Goal: Task Accomplishment & Management: Manage account settings

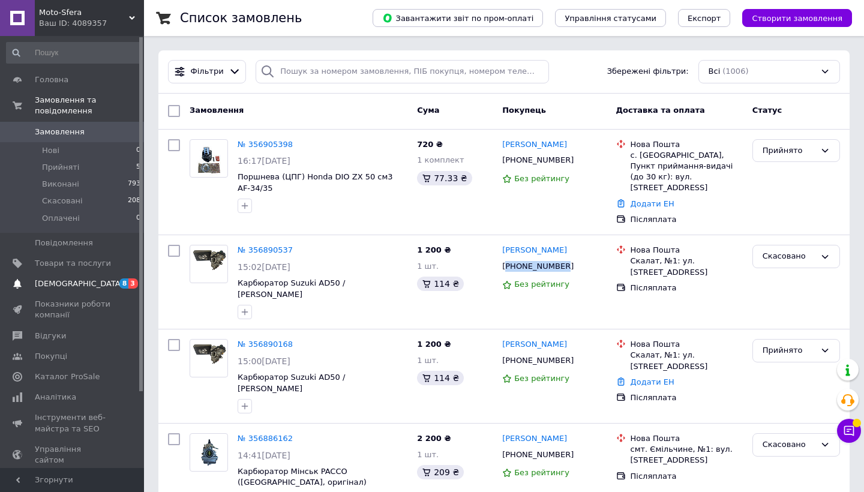
click at [87, 277] on link "Сповіщення 8 3" at bounding box center [74, 284] width 148 height 20
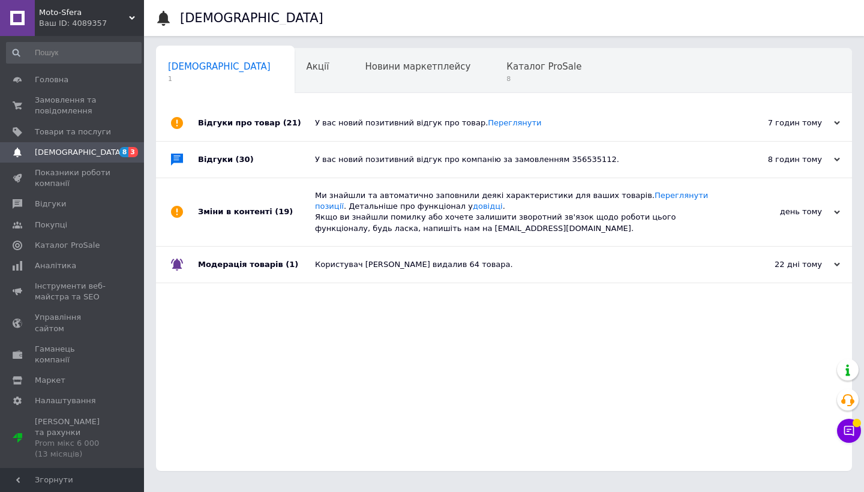
click at [363, 115] on div "У вас новий позитивний відгук про товар. Переглянути" at bounding box center [517, 123] width 405 height 36
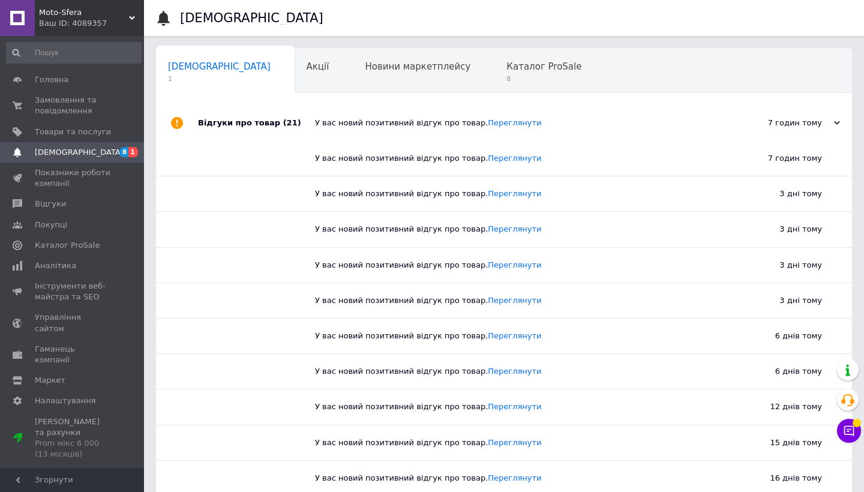
click at [362, 119] on div "У вас новий позитивний відгук про товар. Переглянути" at bounding box center [517, 123] width 405 height 11
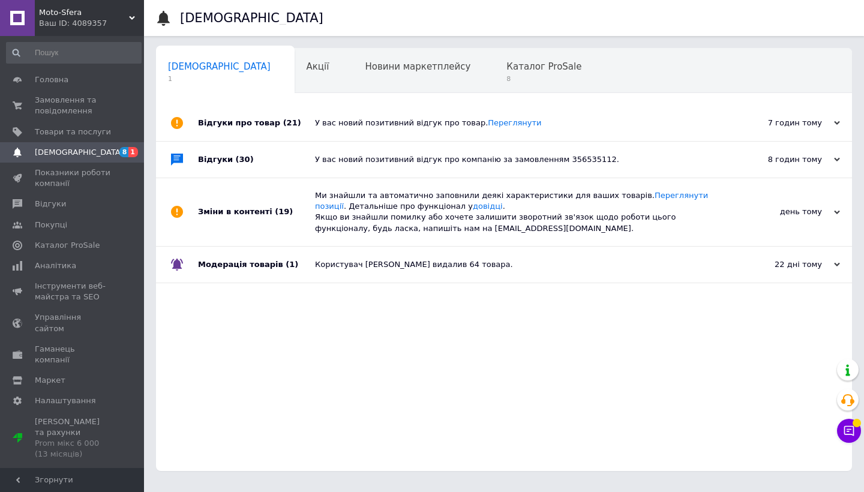
click at [360, 164] on div "У вас новий позитивний відгук про компанію за замовленням 356535112." at bounding box center [517, 159] width 405 height 11
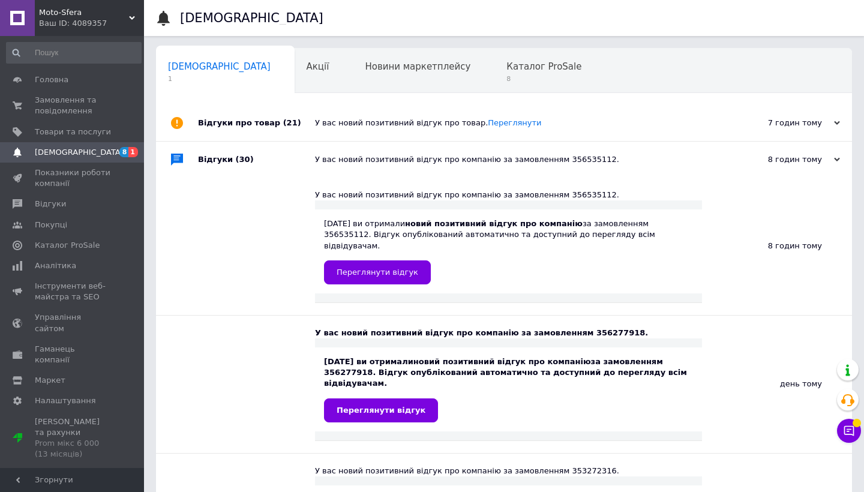
click at [360, 164] on div "У вас новий позитивний відгук про компанію за замовленням 356535112." at bounding box center [517, 159] width 405 height 11
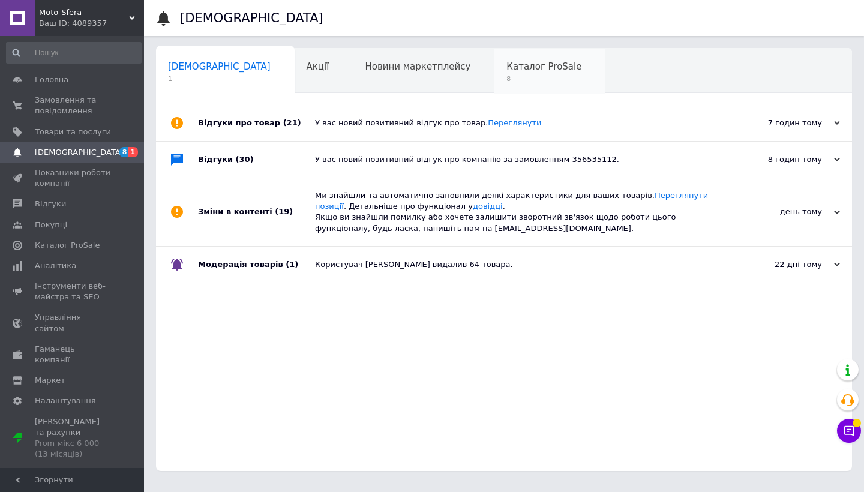
click at [494, 74] on div "Каталог ProSale 8" at bounding box center [549, 72] width 111 height 46
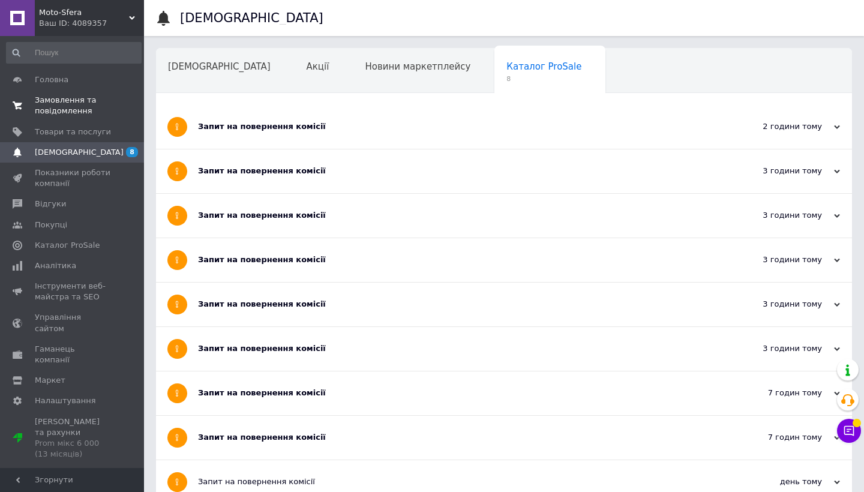
click at [85, 100] on span "Замовлення та повідомлення" at bounding box center [73, 106] width 76 height 22
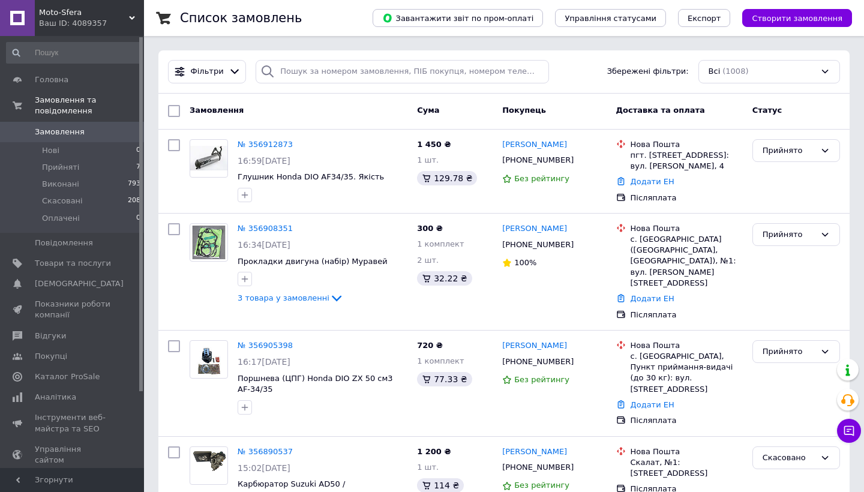
click at [92, 127] on span "Замовлення" at bounding box center [73, 132] width 76 height 11
click at [330, 72] on input "search" at bounding box center [402, 71] width 293 height 23
paste input "380963213641"
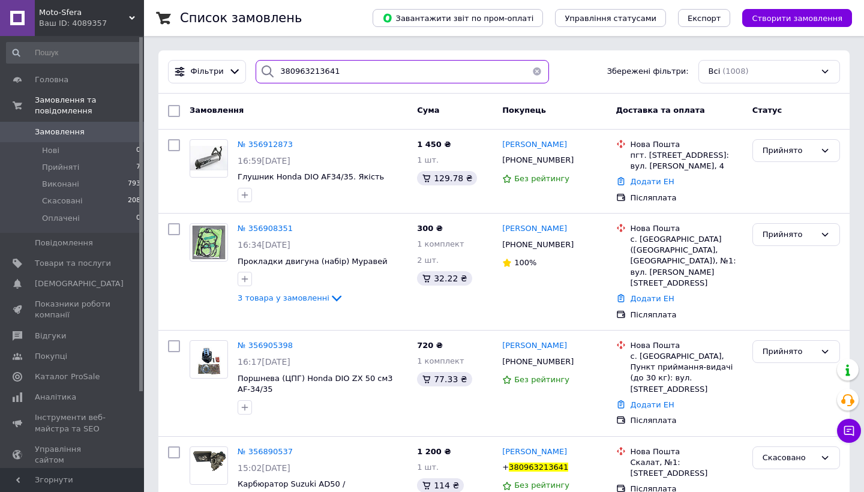
type input "380963213641"
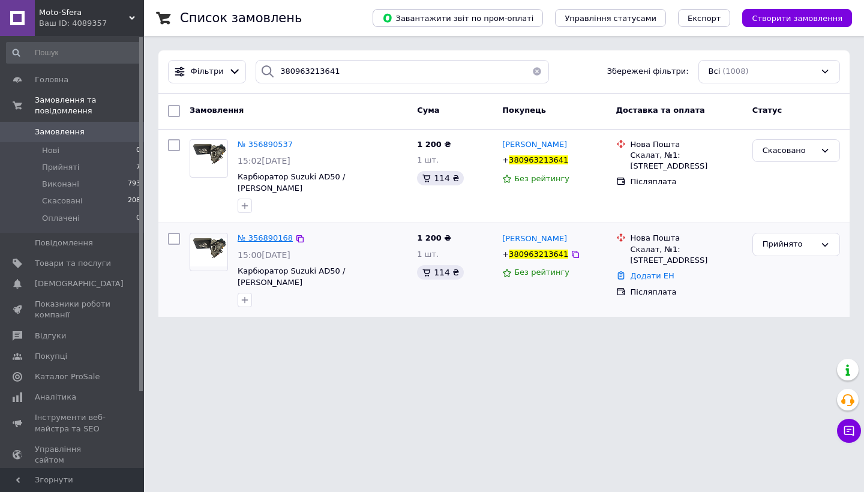
click at [247, 233] on span "№ 356890168" at bounding box center [265, 237] width 55 height 9
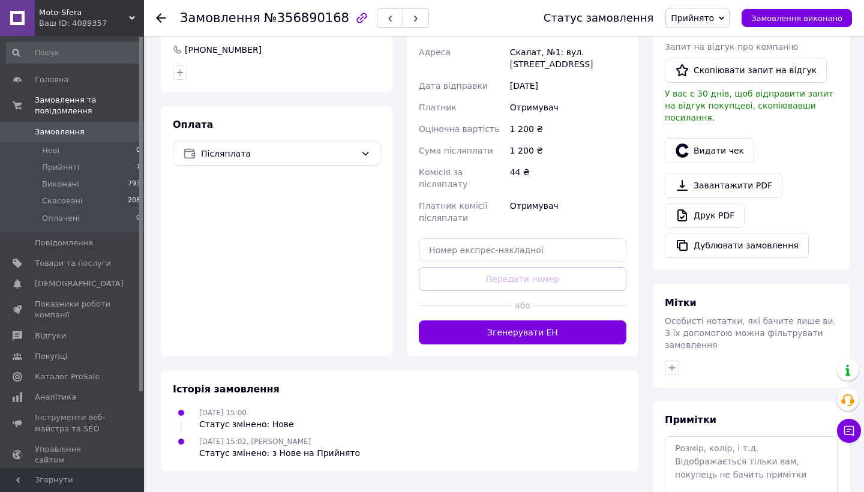
scroll to position [320, 0]
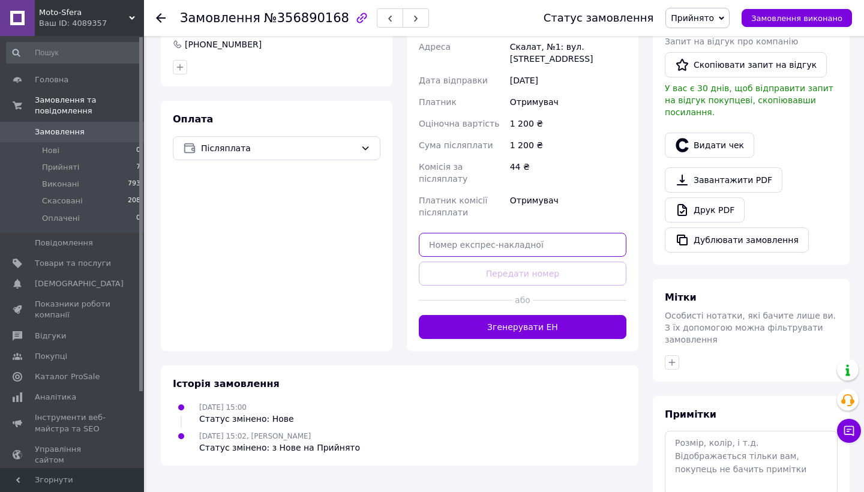
click at [465, 234] on input "text" at bounding box center [523, 245] width 208 height 24
paste input "59001432961018"
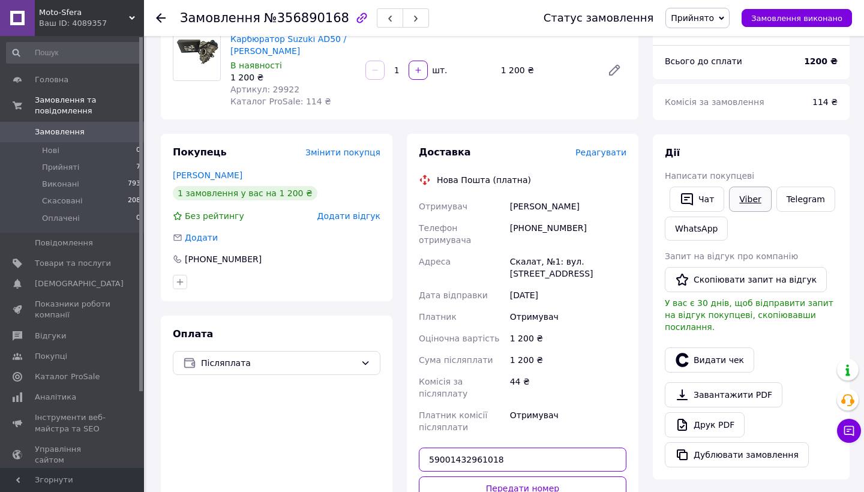
type input "59001432961018"
click at [742, 207] on link "Viber" at bounding box center [750, 199] width 42 height 25
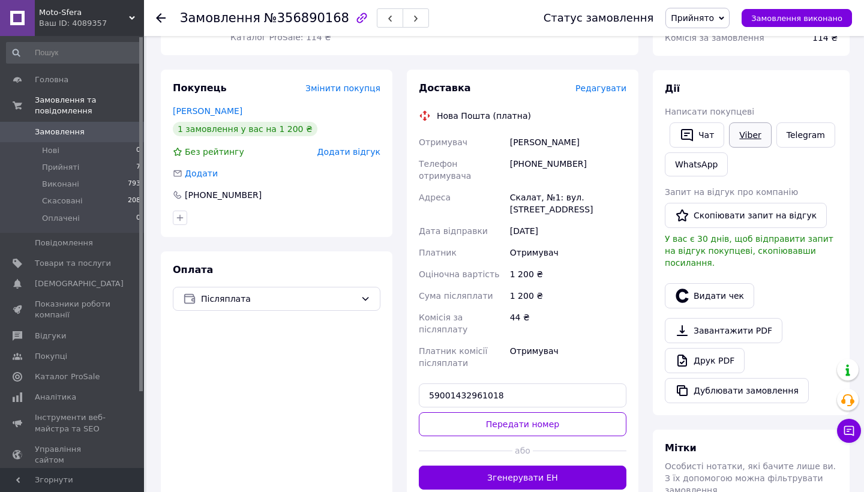
scroll to position [178, 0]
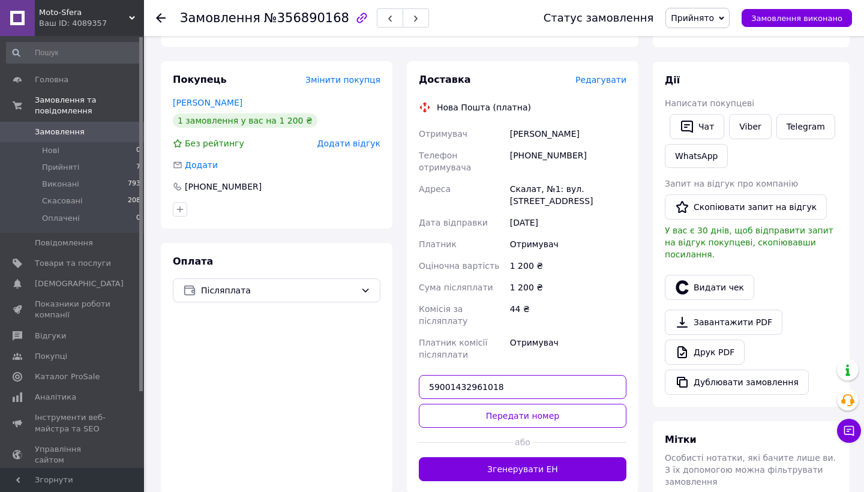
click at [523, 375] on input "59001432961018" at bounding box center [523, 387] width 208 height 24
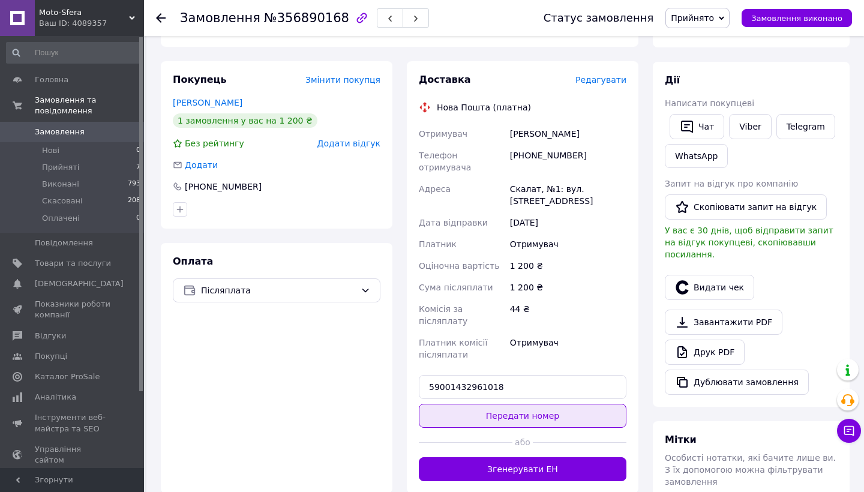
click at [480, 406] on button "Передати номер" at bounding box center [523, 416] width 208 height 24
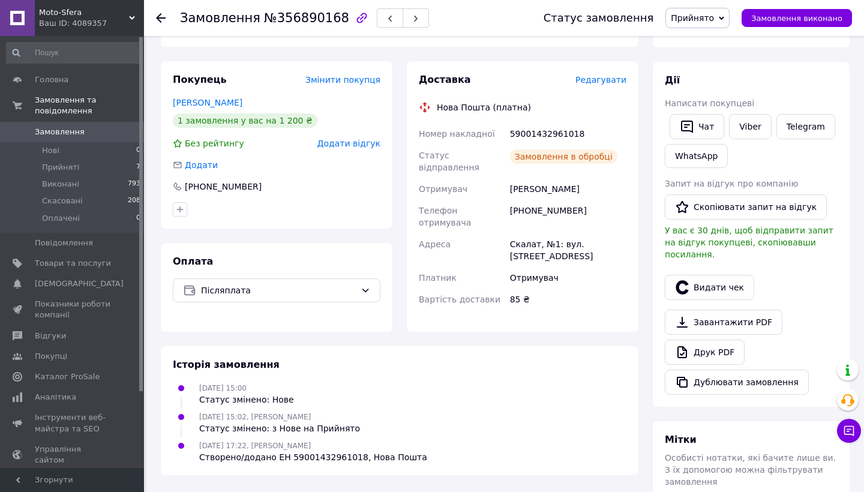
click at [722, 9] on span "Прийнято" at bounding box center [697, 18] width 64 height 20
click at [700, 41] on li "Виконано" at bounding box center [697, 42] width 63 height 18
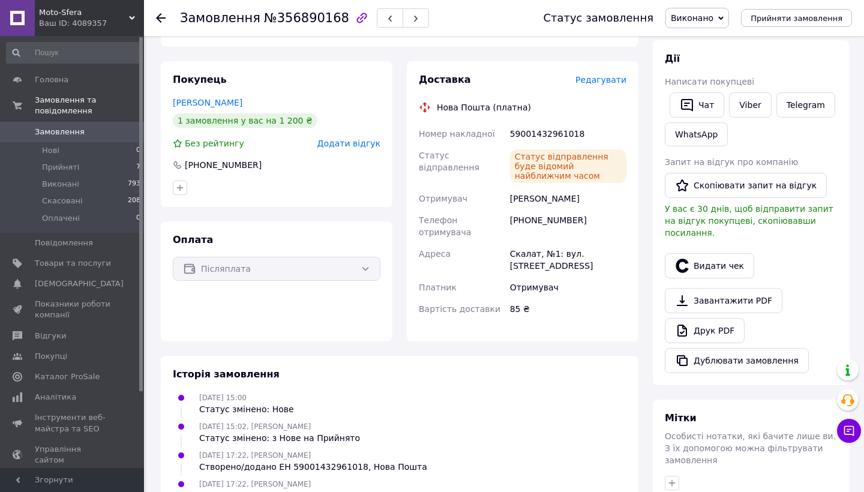
click at [74, 128] on span "Замовлення" at bounding box center [60, 132] width 50 height 11
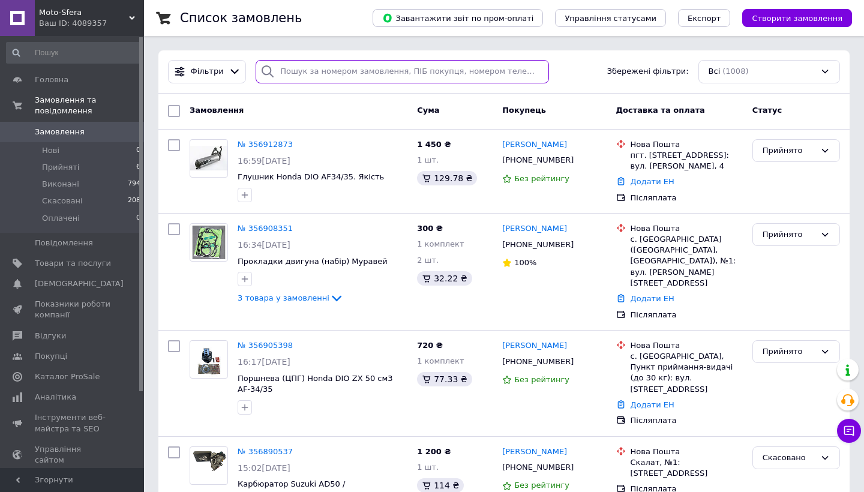
click at [329, 65] on input "search" at bounding box center [402, 71] width 293 height 23
paste input "380978898442"
type input "380978898442"
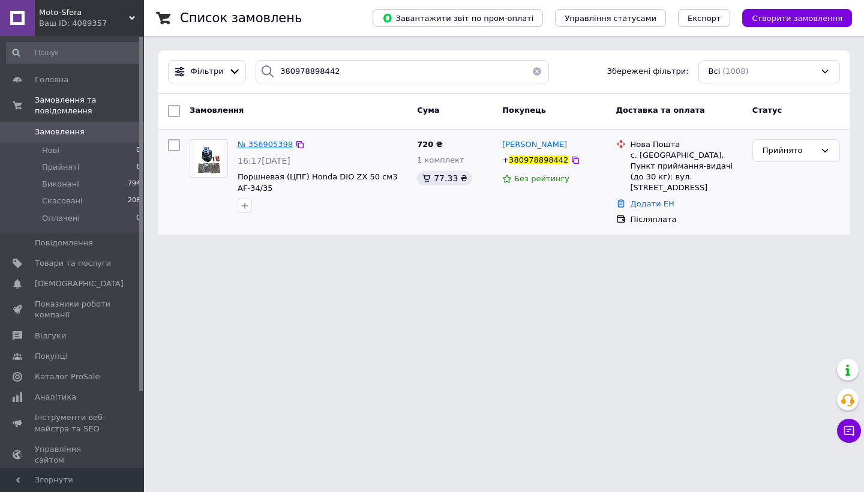
click at [274, 140] on span "№ 356905398" at bounding box center [265, 144] width 55 height 9
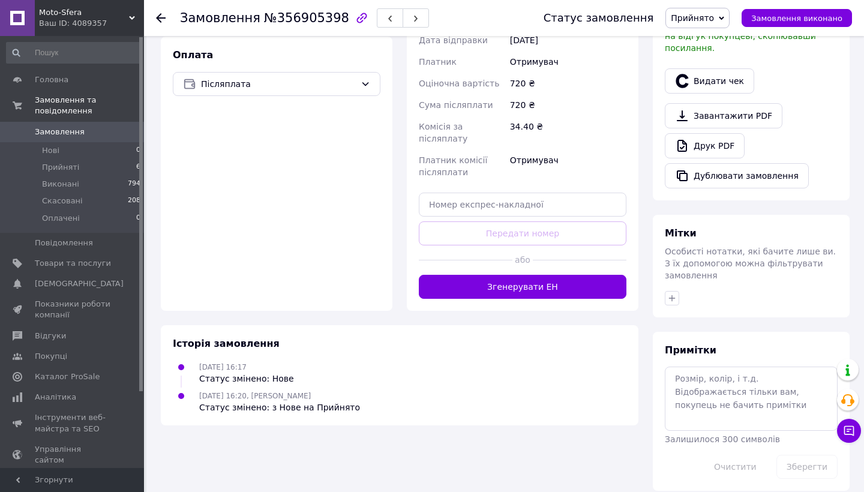
scroll to position [384, 0]
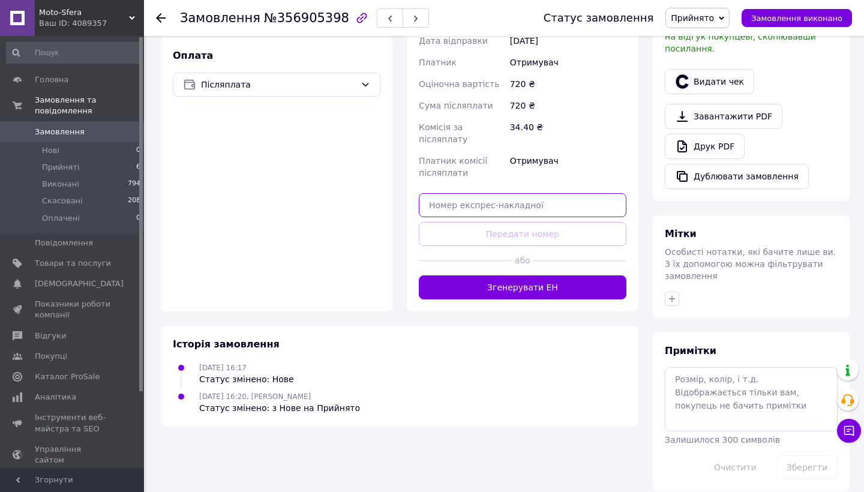
click at [523, 193] on input "text" at bounding box center [523, 205] width 208 height 24
paste input "59001432960049"
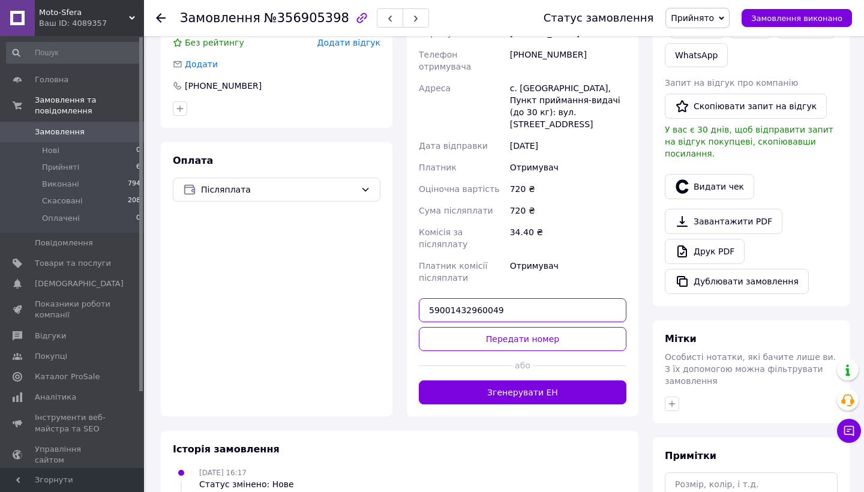
scroll to position [215, 0]
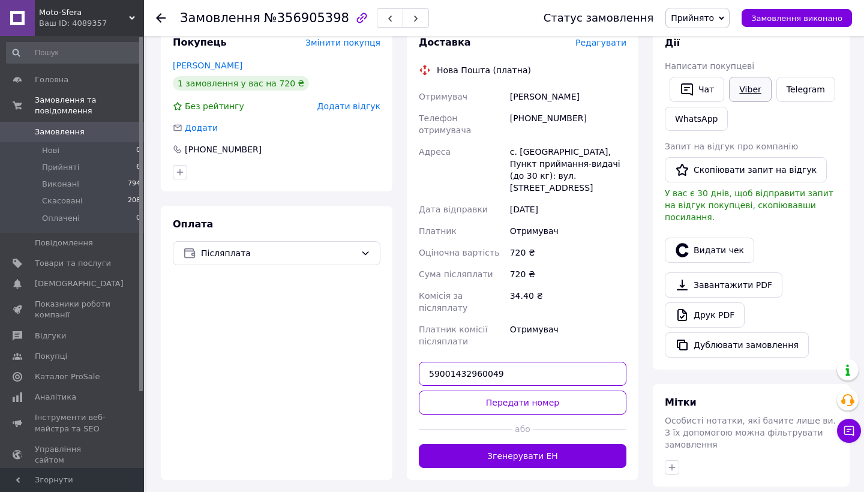
type input "59001432960049"
click at [746, 86] on link "Viber" at bounding box center [750, 89] width 42 height 25
click at [518, 362] on input "59001432960049" at bounding box center [523, 374] width 208 height 24
click at [524, 390] on button "Передати номер" at bounding box center [523, 402] width 208 height 24
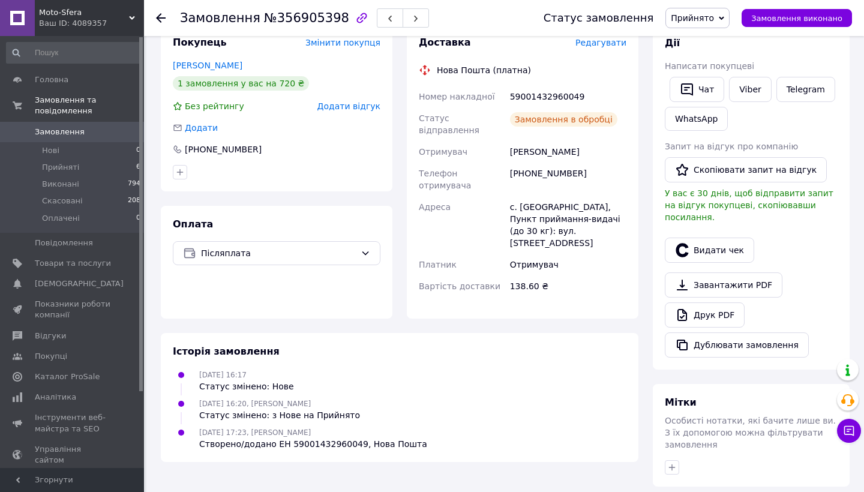
click at [707, 27] on span "Прийнято" at bounding box center [697, 18] width 64 height 20
click at [693, 40] on li "Виконано" at bounding box center [697, 42] width 63 height 18
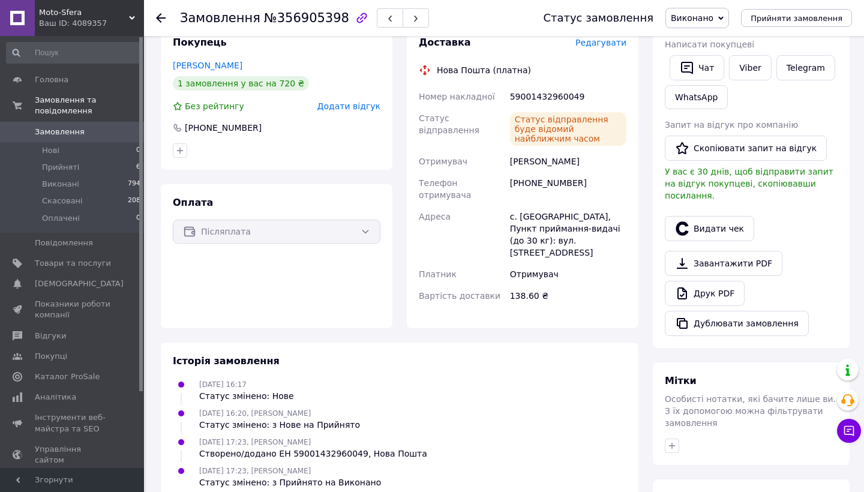
click at [103, 127] on span "Замовлення" at bounding box center [73, 132] width 76 height 11
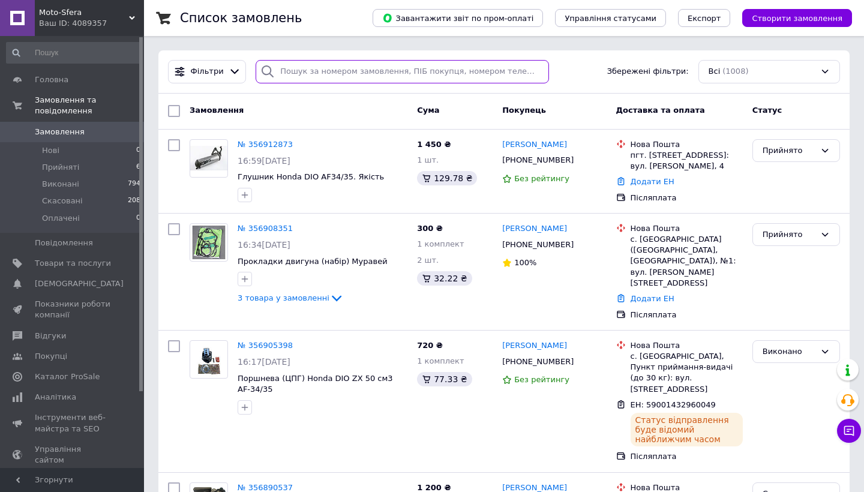
click at [330, 79] on input "search" at bounding box center [402, 71] width 293 height 23
paste input "380987626231"
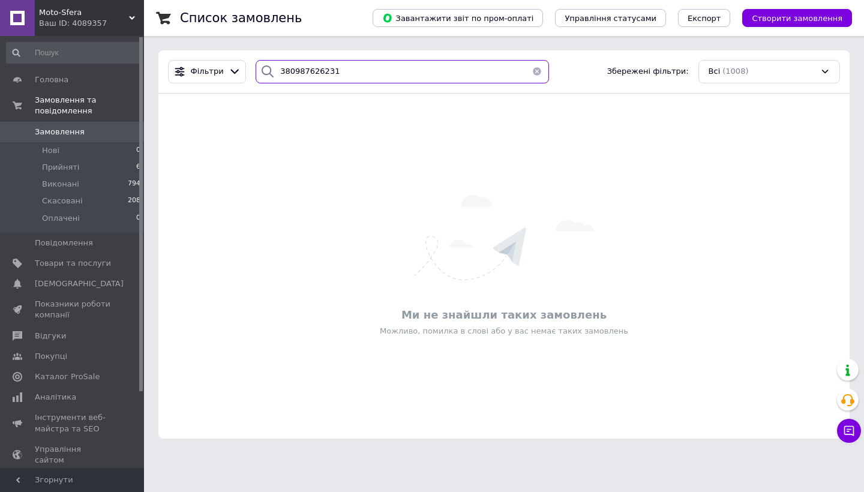
click at [358, 65] on input "380987626231" at bounding box center [402, 71] width 293 height 23
paste input "70118282"
type input "380970118282"
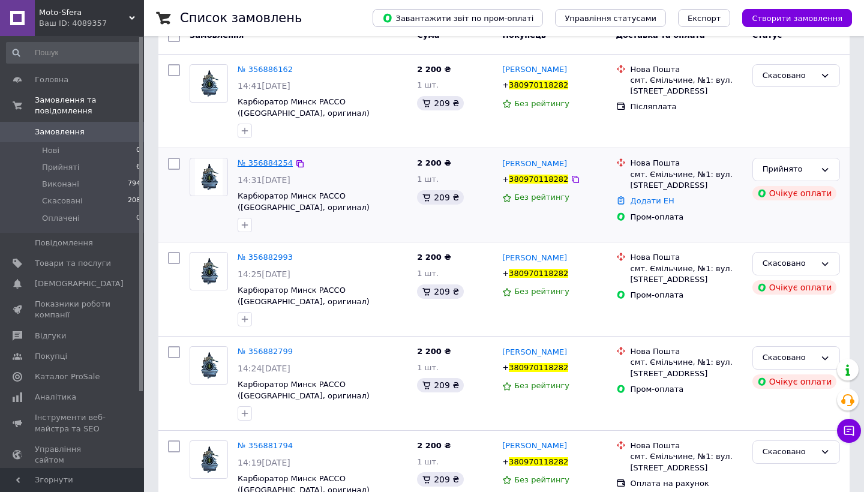
click at [268, 159] on span "№ 356884254" at bounding box center [265, 162] width 55 height 9
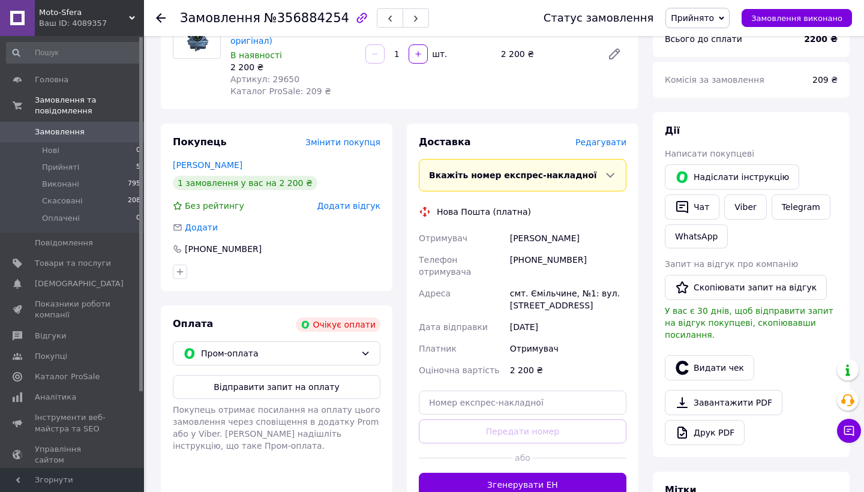
scroll to position [180, 0]
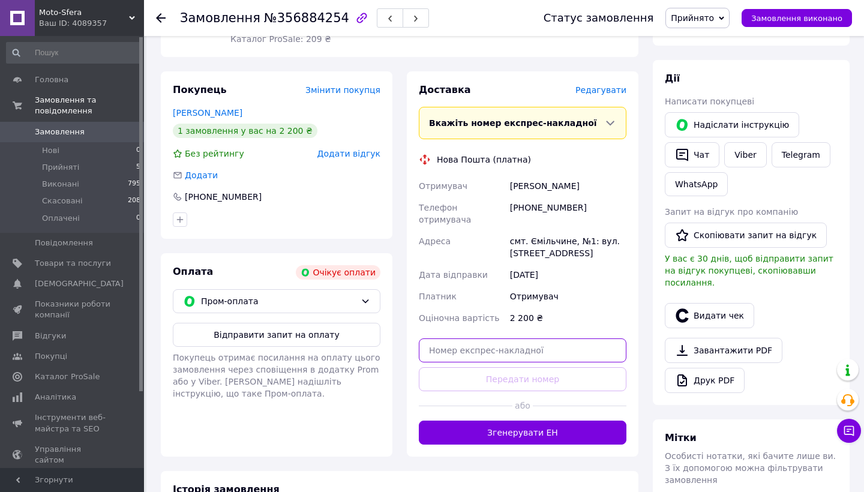
click at [482, 338] on input "text" at bounding box center [523, 350] width 208 height 24
paste input "59001432961798"
type input "59001432961798"
click at [746, 157] on link "Viber" at bounding box center [745, 154] width 42 height 25
click at [554, 338] on input "59001432961798" at bounding box center [523, 350] width 208 height 24
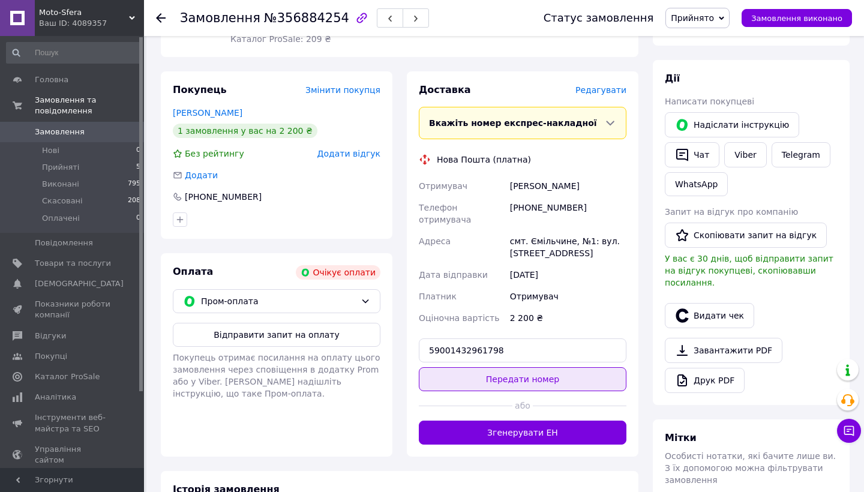
click at [508, 367] on button "Передати номер" at bounding box center [523, 379] width 208 height 24
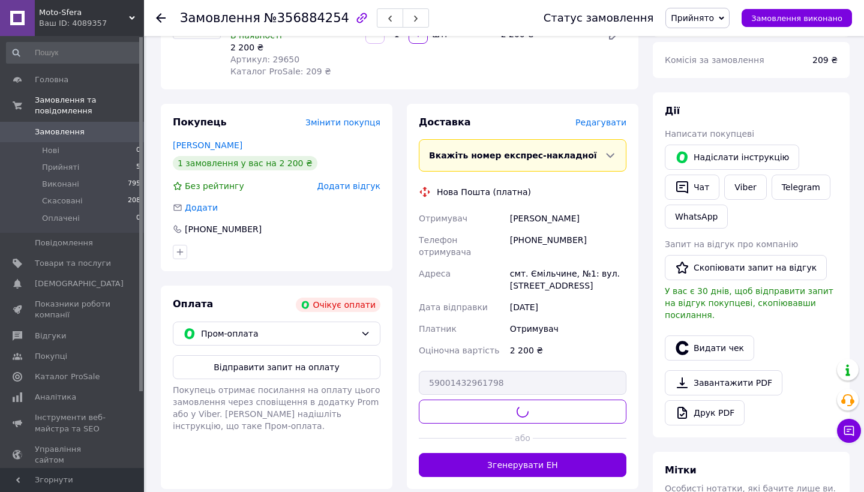
scroll to position [144, 0]
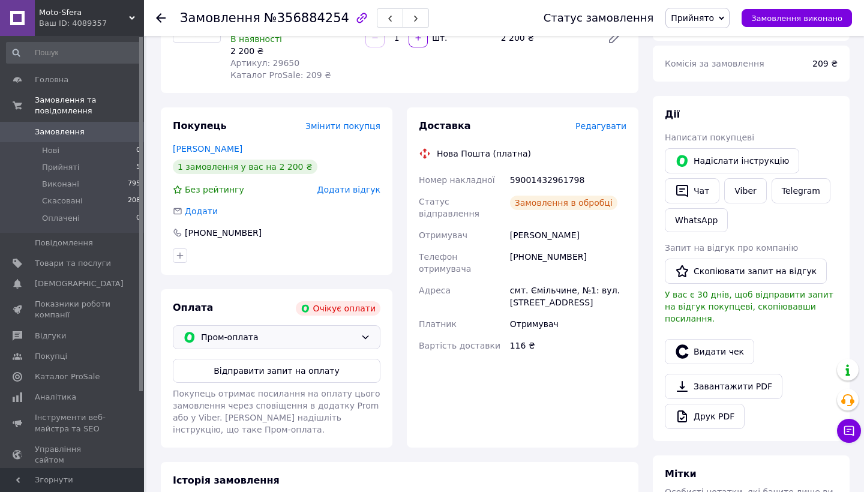
click at [320, 330] on span "Пром-оплата" at bounding box center [278, 336] width 155 height 13
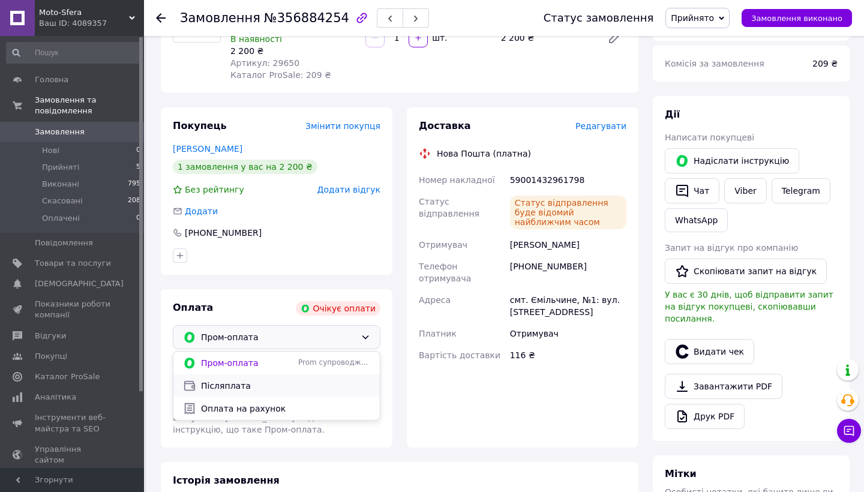
click at [247, 380] on span "Післяплата" at bounding box center [285, 386] width 169 height 12
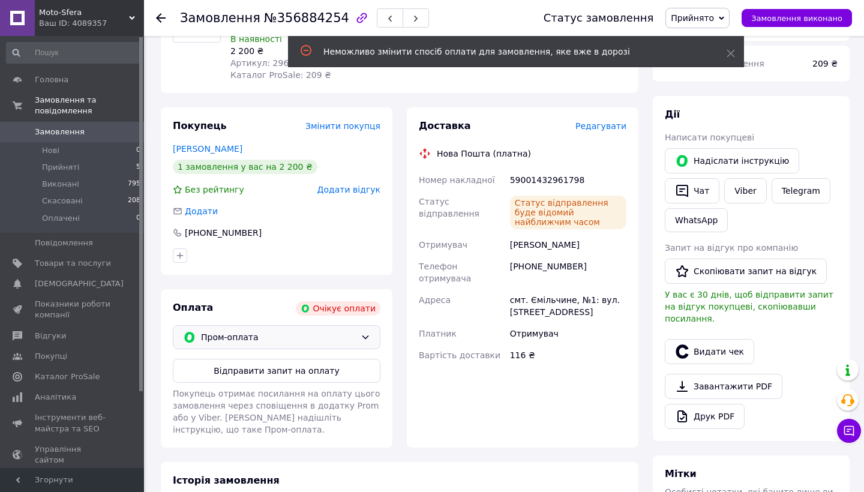
click at [609, 121] on span "Редагувати" at bounding box center [600, 126] width 51 height 10
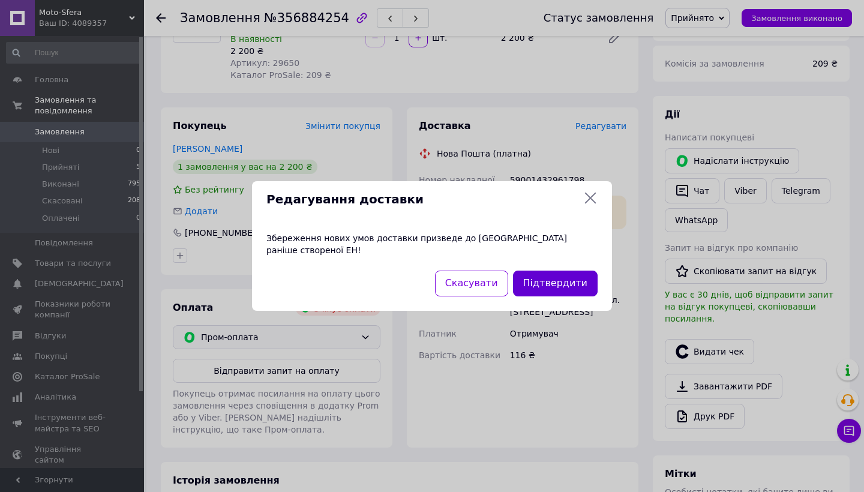
click at [548, 284] on button "Підтвердити" at bounding box center [555, 284] width 85 height 26
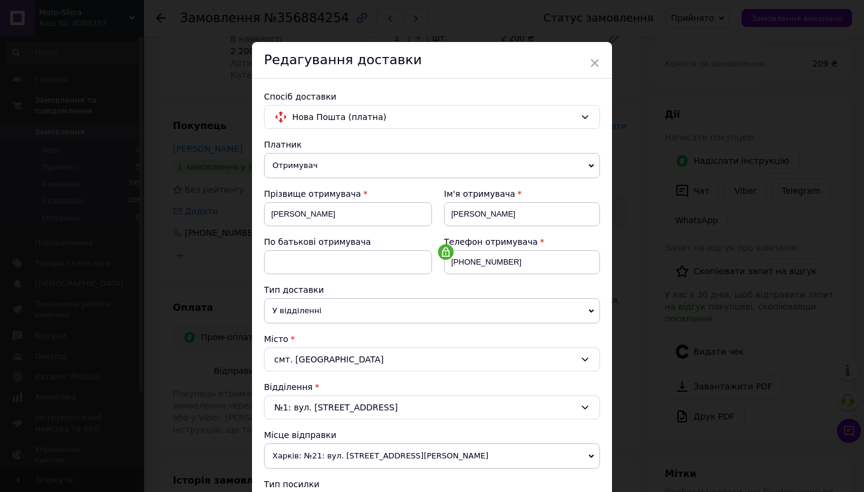
scroll to position [0, 0]
click at [600, 61] on div "Редагування доставки" at bounding box center [432, 60] width 360 height 37
click at [594, 61] on span "×" at bounding box center [594, 63] width 11 height 20
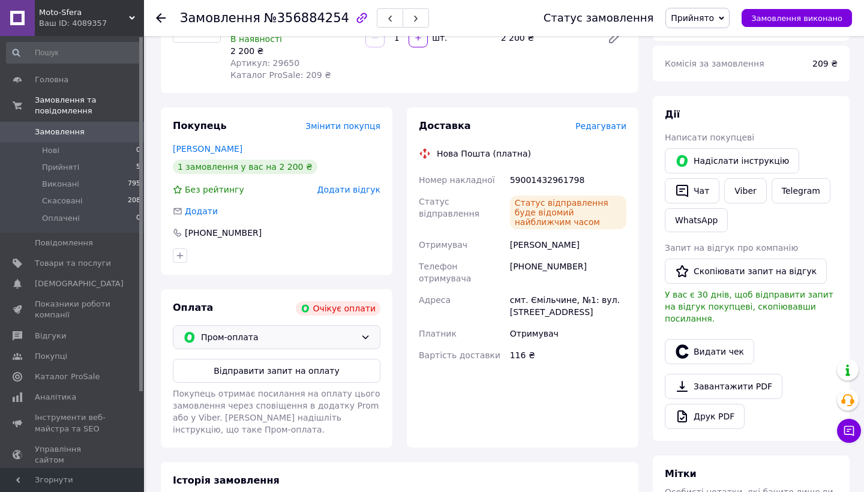
click at [353, 330] on span "Пром-оплата" at bounding box center [278, 336] width 155 height 13
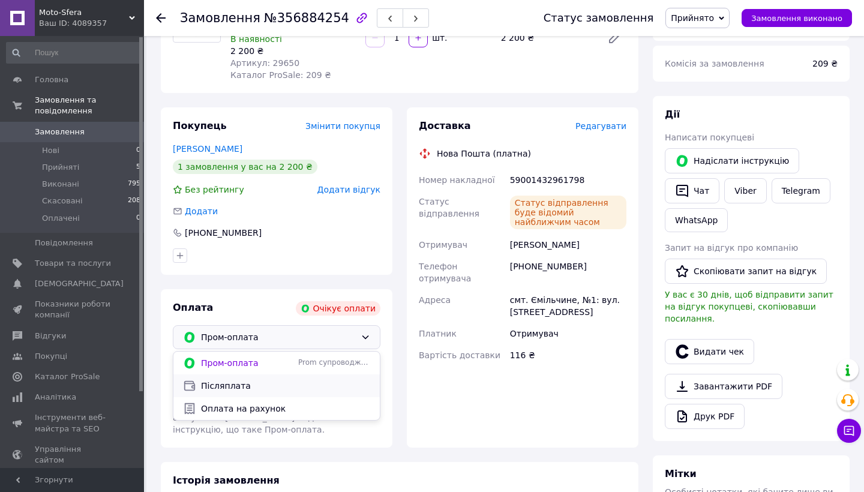
click at [251, 380] on span "Післяплата" at bounding box center [285, 386] width 169 height 12
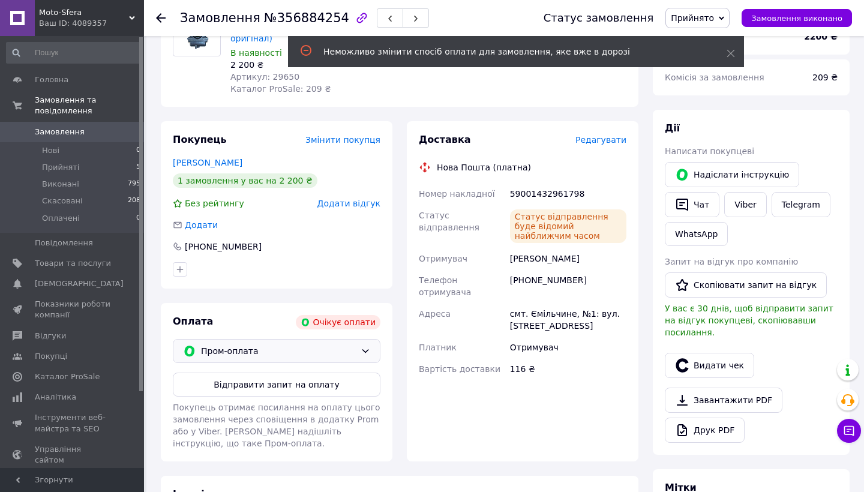
scroll to position [130, 0]
click at [598, 136] on span "Редагувати" at bounding box center [600, 141] width 51 height 10
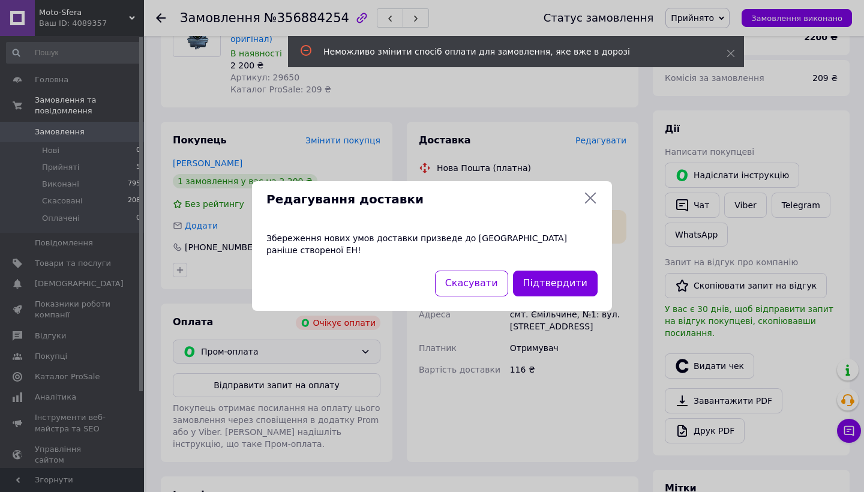
click at [574, 268] on div "Підтвердити" at bounding box center [554, 283] width 89 height 31
click at [555, 283] on button "Підтвердити" at bounding box center [555, 284] width 85 height 26
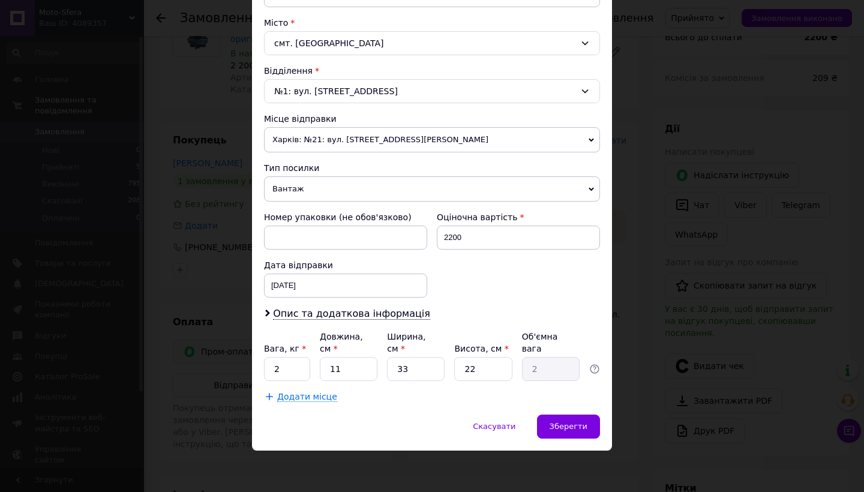
scroll to position [313, 0]
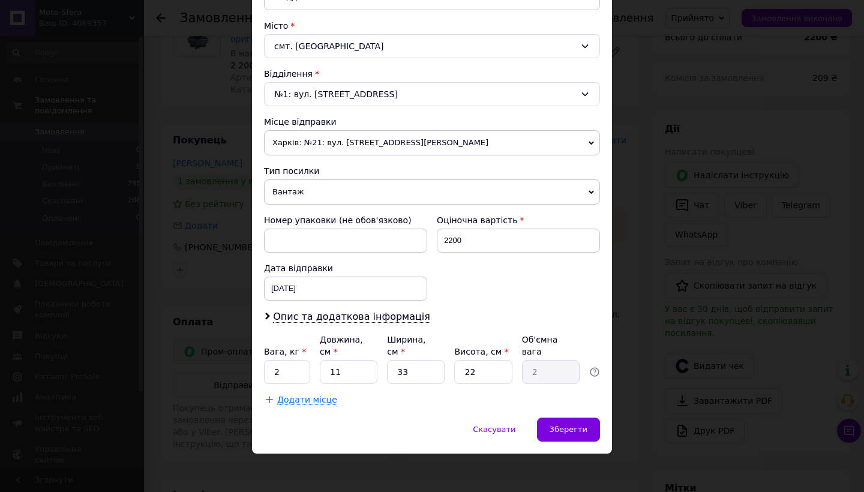
click at [428, 152] on span "Харків: №21: вул. Академіка Проскури, 1" at bounding box center [432, 142] width 336 height 25
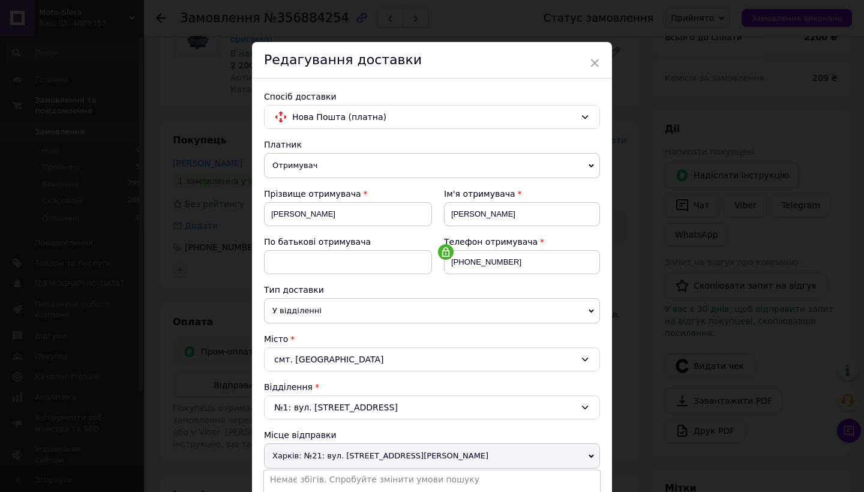
scroll to position [0, 0]
click at [591, 59] on span "×" at bounding box center [594, 63] width 11 height 20
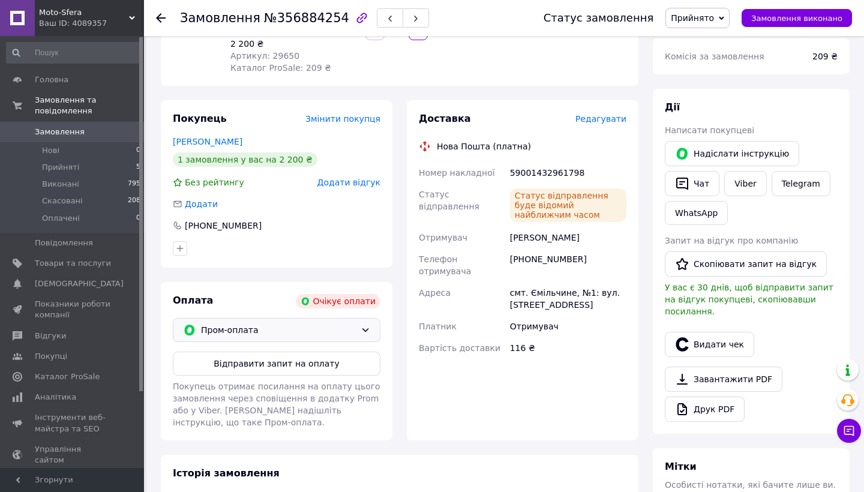
scroll to position [131, 0]
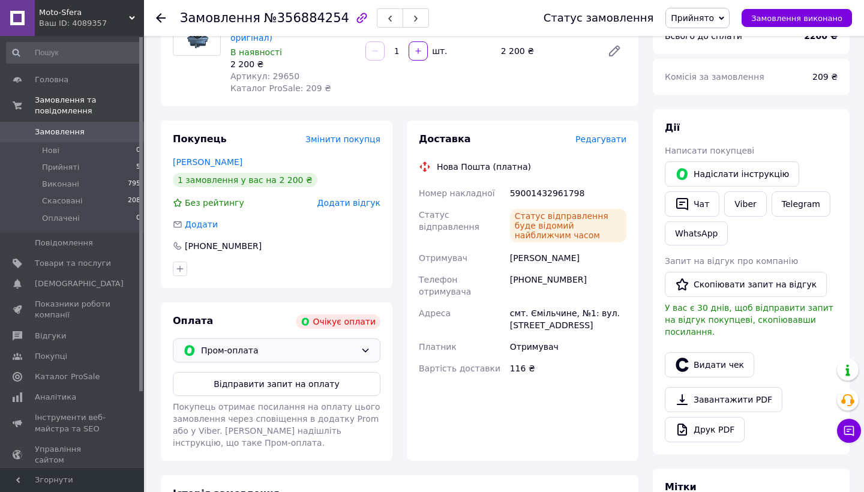
click at [689, 17] on span "Прийнято" at bounding box center [692, 18] width 43 height 10
click at [690, 37] on li "Виконано" at bounding box center [697, 42] width 63 height 18
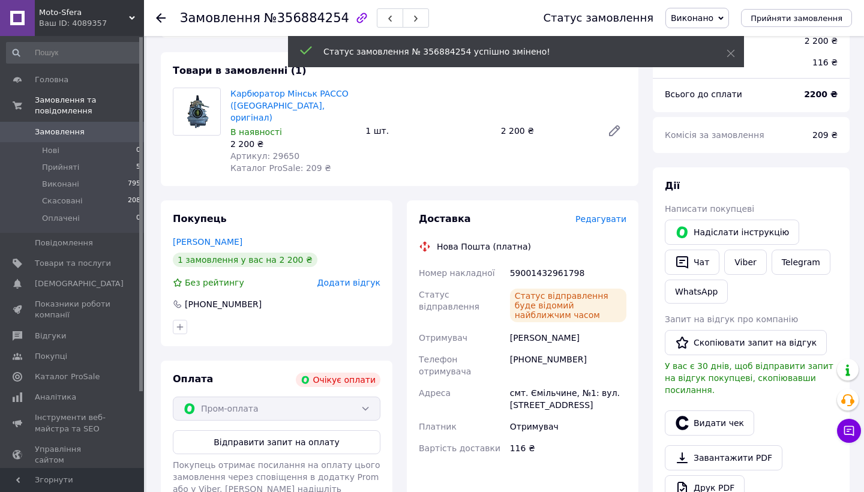
scroll to position [83, 0]
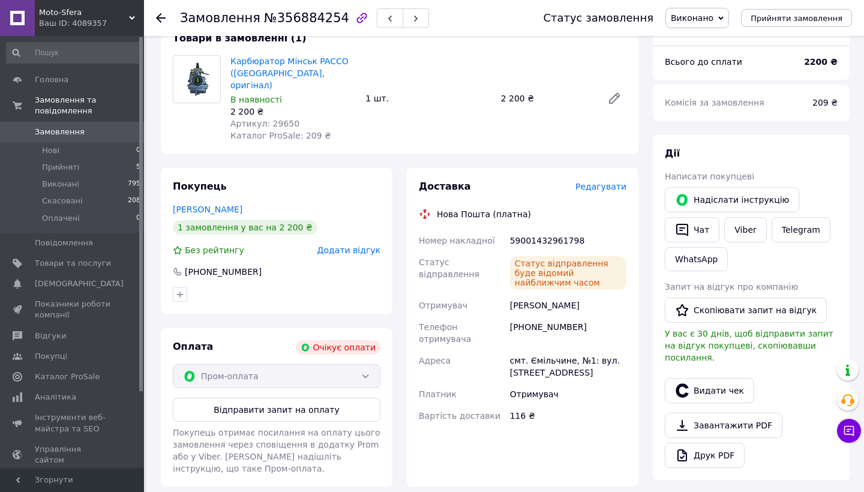
click at [67, 130] on span "Замовлення" at bounding box center [60, 132] width 50 height 11
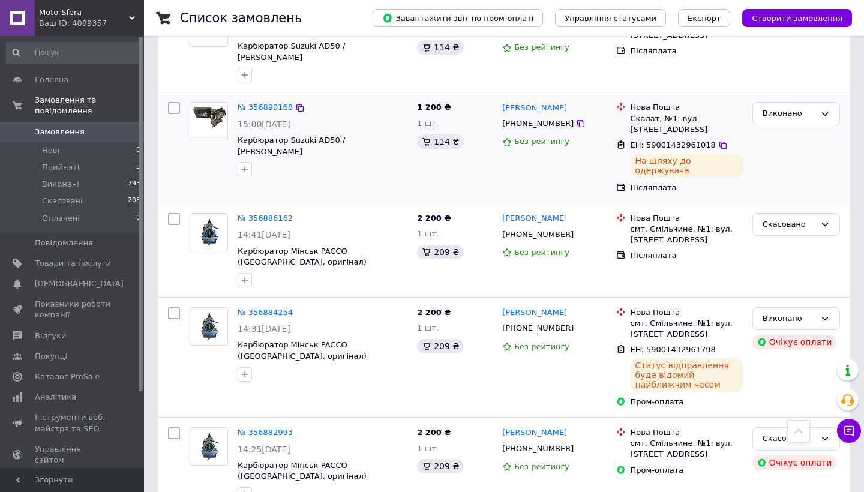
scroll to position [465, 0]
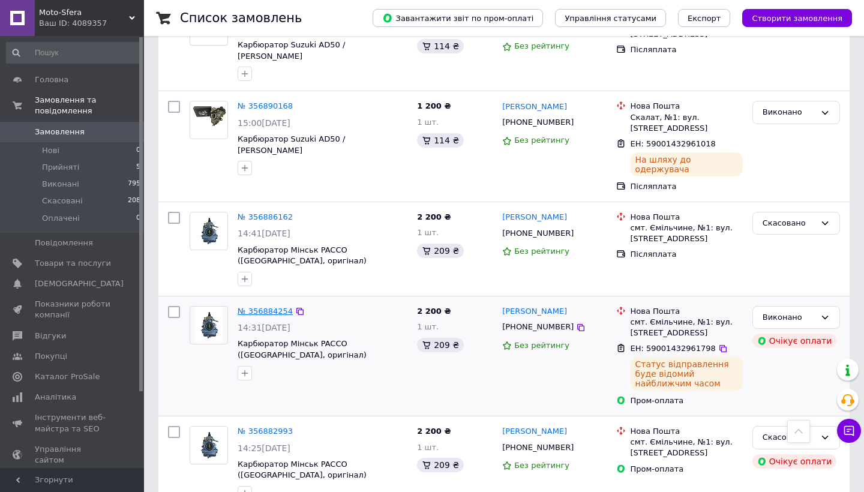
click at [259, 307] on link "№ 356884254" at bounding box center [265, 311] width 55 height 9
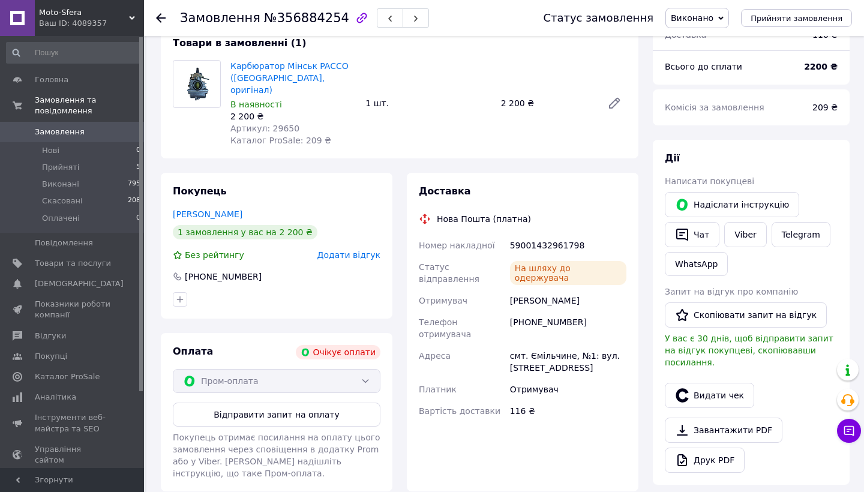
scroll to position [80, 0]
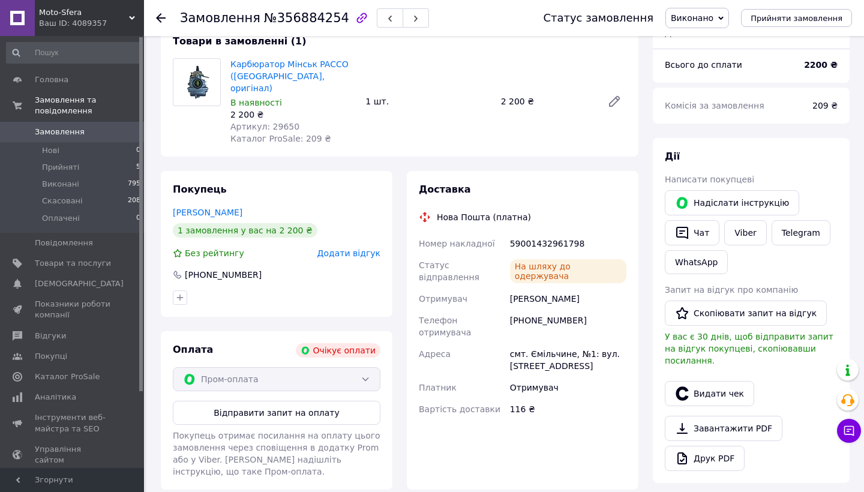
click at [240, 367] on div "Пром-оплата" at bounding box center [277, 379] width 208 height 24
click at [289, 371] on div "Пром-оплата" at bounding box center [277, 379] width 208 height 24
click at [698, 19] on span "Виконано" at bounding box center [692, 18] width 43 height 10
click at [693, 41] on li "Прийнято" at bounding box center [697, 42] width 62 height 18
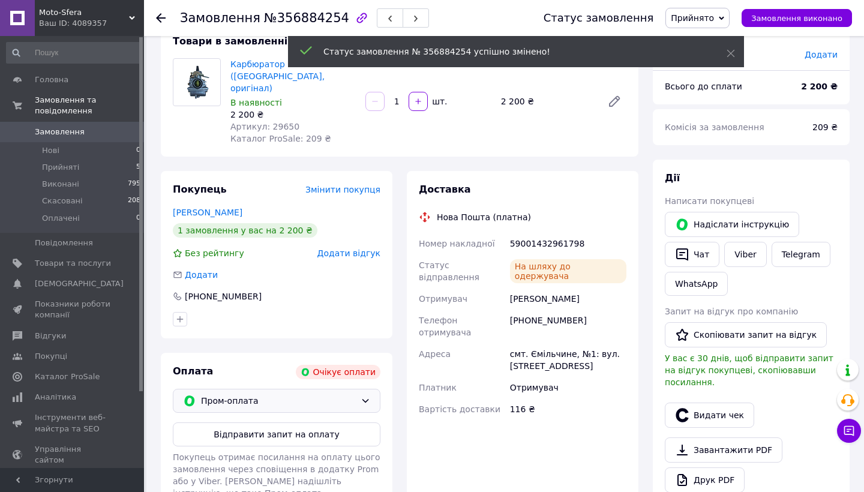
click at [355, 394] on span "Пром-оплата" at bounding box center [278, 400] width 155 height 13
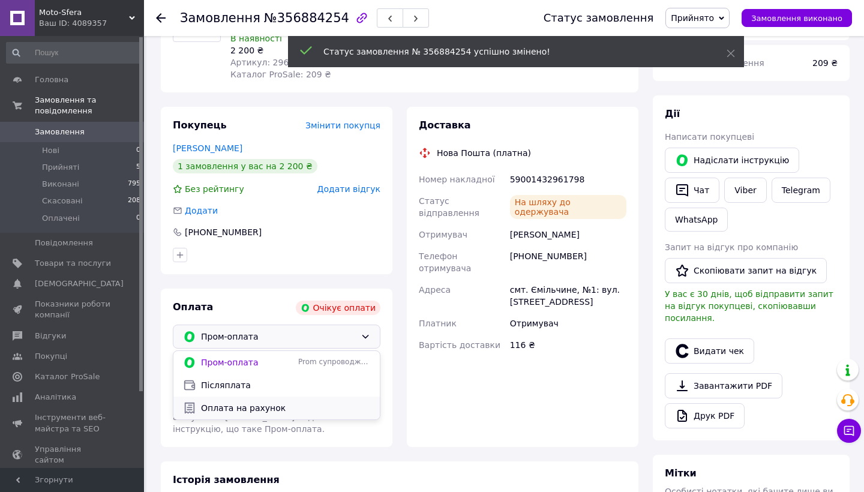
scroll to position [157, 0]
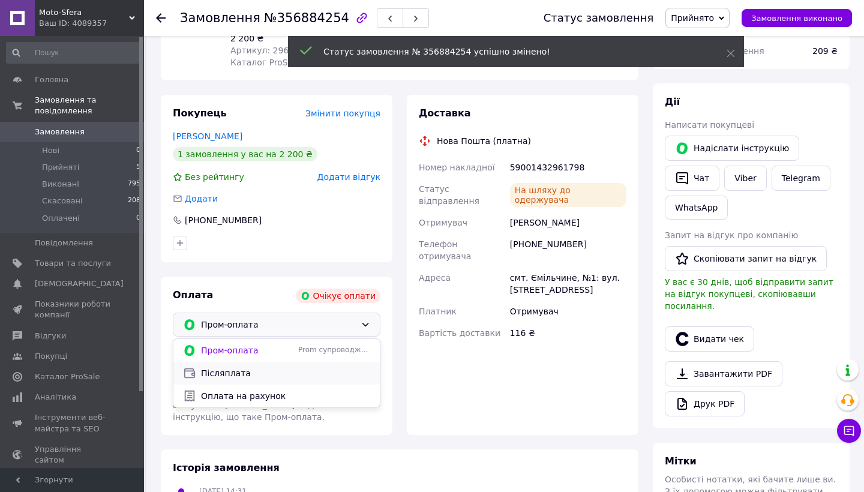
click at [272, 367] on span "Післяплата" at bounding box center [285, 373] width 169 height 12
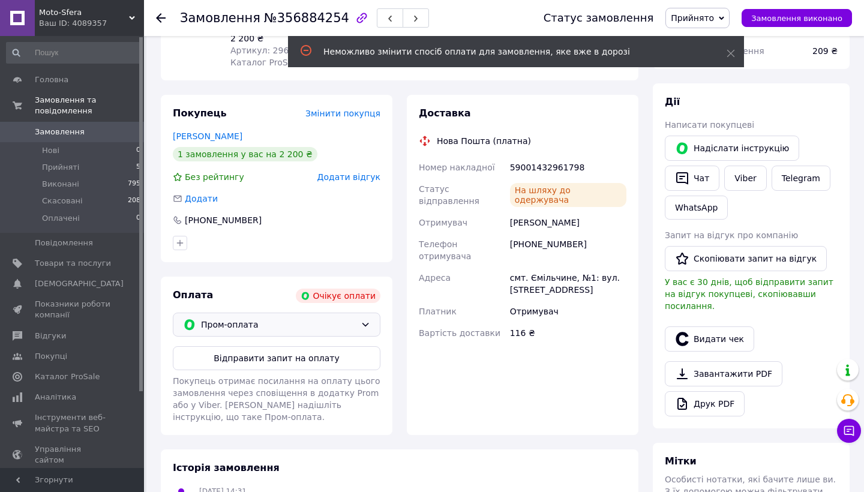
click at [723, 55] on div "Неможливо змінити спосіб оплати для замовлення, яке вже в дорозі" at bounding box center [516, 51] width 456 height 31
click at [731, 55] on icon at bounding box center [730, 53] width 8 height 8
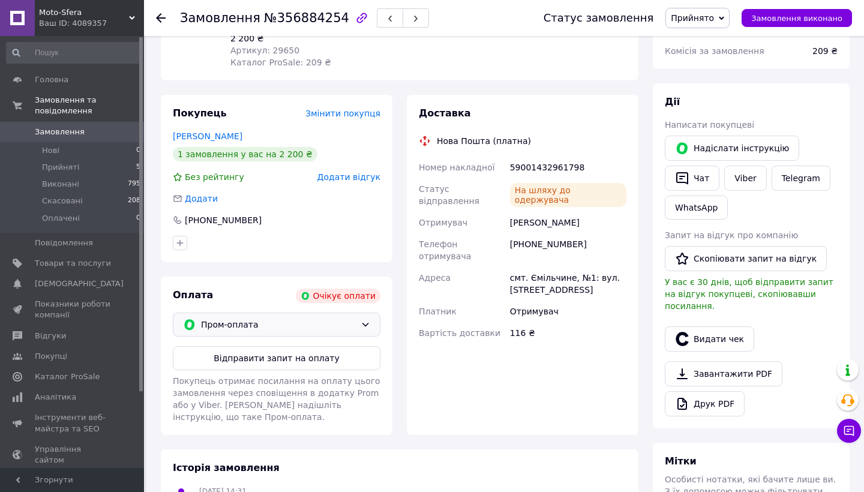
click at [714, 13] on span "Прийнято" at bounding box center [692, 18] width 43 height 10
click at [705, 36] on li "Виконано" at bounding box center [697, 42] width 63 height 18
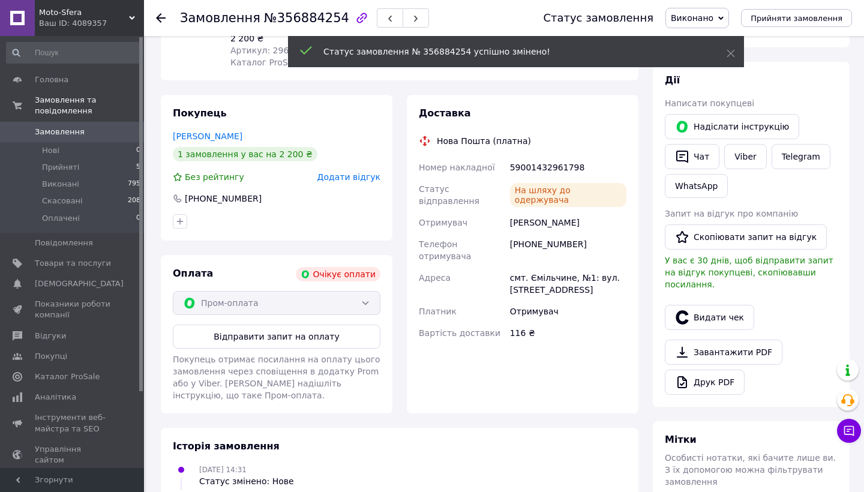
click at [99, 134] on span "Замовлення" at bounding box center [73, 132] width 76 height 11
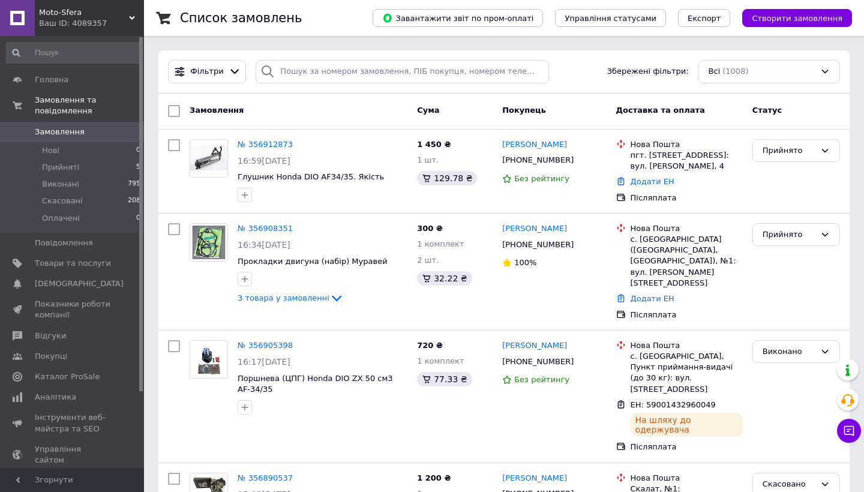
click at [740, 70] on div "Всі (1008)" at bounding box center [769, 71] width 142 height 23
click at [733, 62] on div "Всі (1008)" at bounding box center [769, 71] width 142 height 23
click at [92, 169] on li "Прийняті 5" at bounding box center [74, 167] width 148 height 17
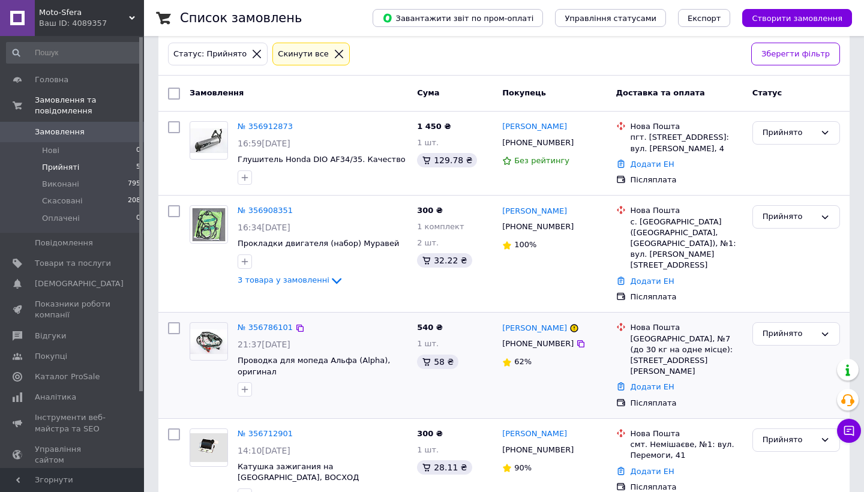
scroll to position [60, 0]
click at [539, 443] on div "+380980884033" at bounding box center [538, 451] width 76 height 16
copy div "380980884033"
click at [523, 336] on div "+380977198994" at bounding box center [538, 344] width 76 height 16
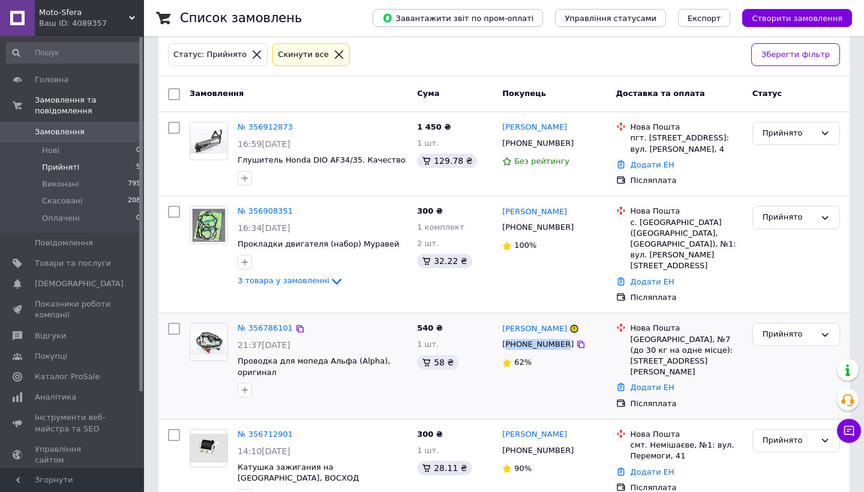
click at [523, 336] on div "+380977198994" at bounding box center [538, 344] width 76 height 16
copy div "380977198994"
click at [539, 226] on div "[PHONE_NUMBER]" at bounding box center [538, 228] width 76 height 16
copy div "380965008088"
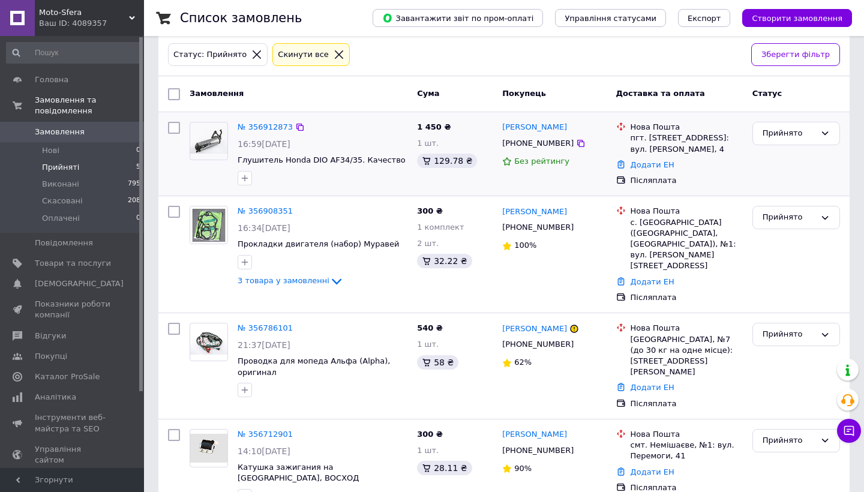
click at [545, 142] on div "[PHONE_NUMBER]" at bounding box center [538, 144] width 76 height 16
copy div "380979520567"
click at [91, 136] on link "Замовлення 0" at bounding box center [74, 132] width 148 height 20
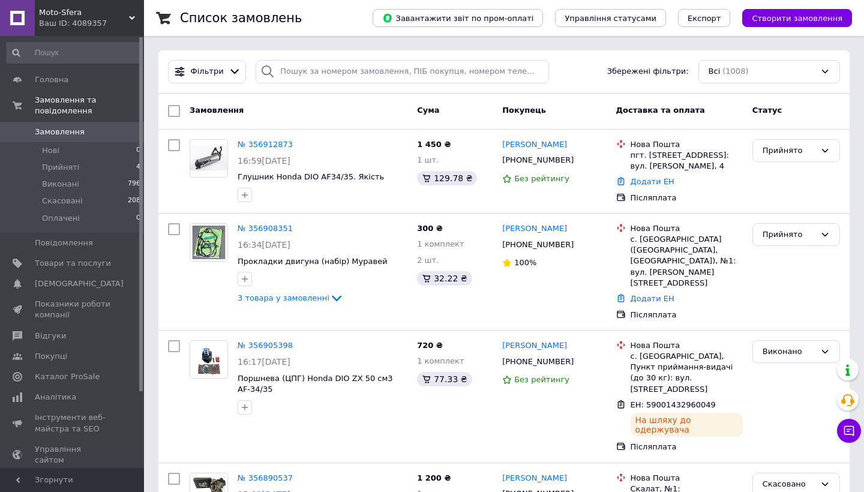
click at [91, 136] on span "Замовлення" at bounding box center [73, 132] width 76 height 11
click at [301, 65] on input "search" at bounding box center [402, 71] width 293 height 23
paste input "380688758239"
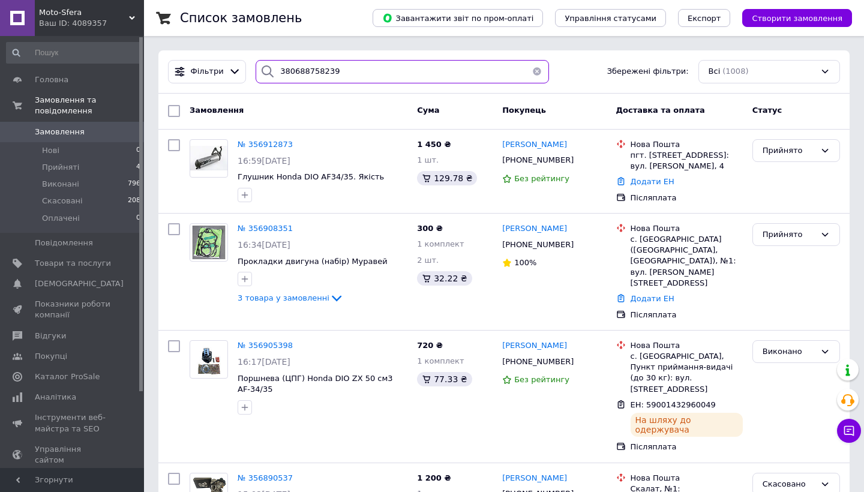
type input "380688758239"
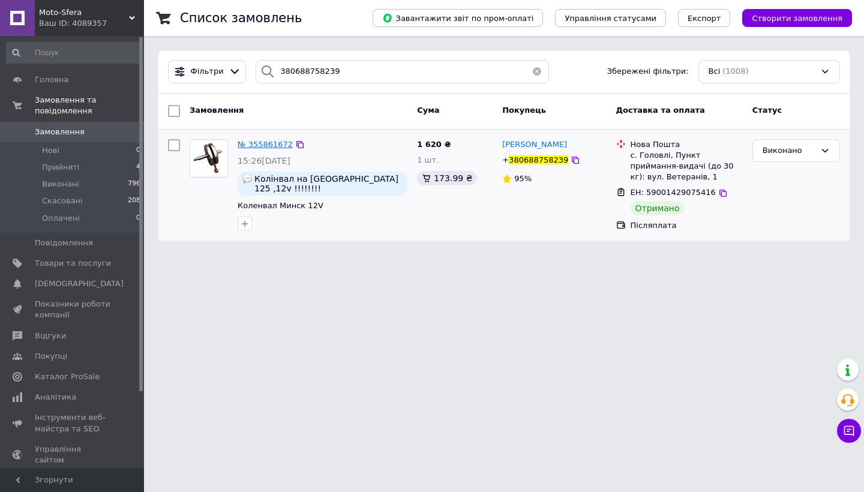
click at [269, 146] on span "№ 355861672" at bounding box center [265, 144] width 55 height 9
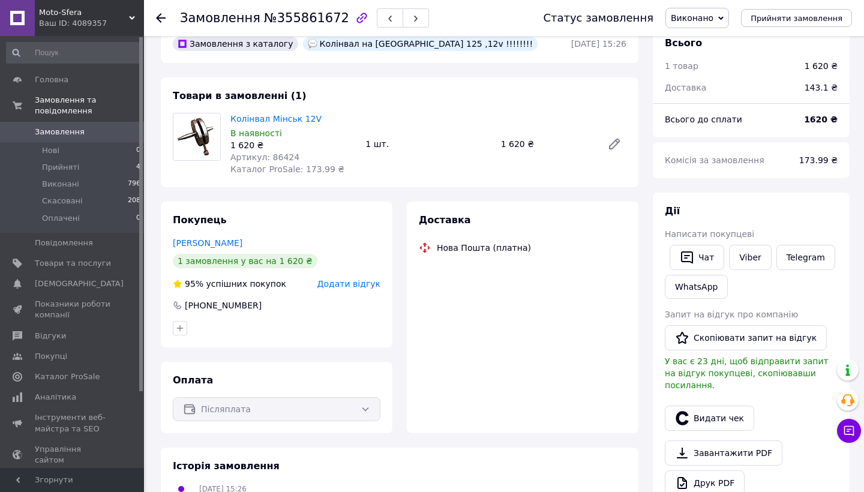
scroll to position [30, 0]
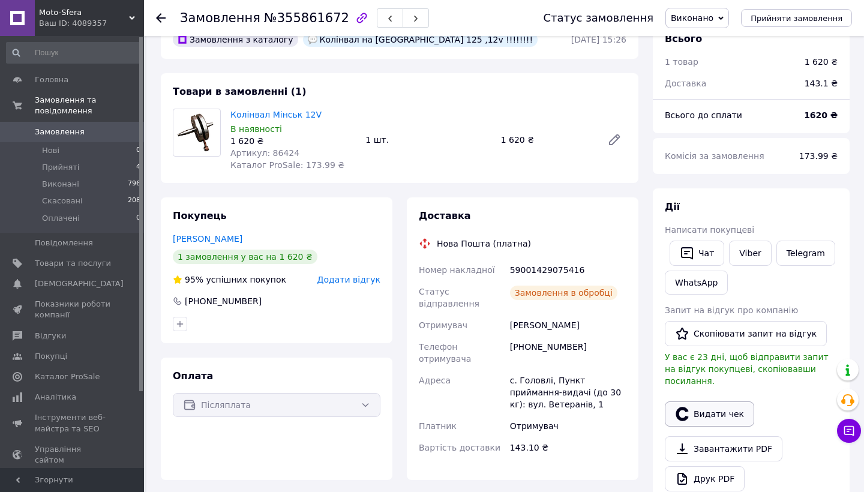
click at [671, 401] on button "Видати чек" at bounding box center [709, 413] width 89 height 25
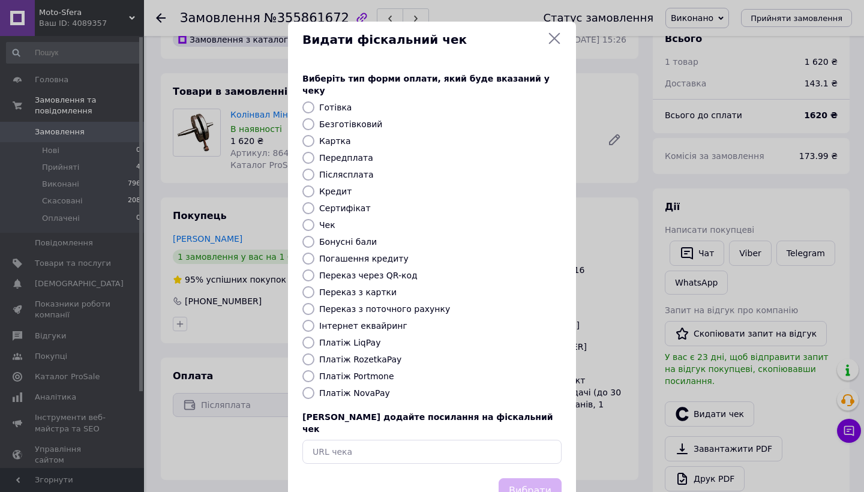
click at [317, 387] on div "Платіж NovaPay" at bounding box center [440, 393] width 247 height 12
click at [349, 372] on div "Виберіть тип форми оплати, який буде вказаний у чеку Готівка Безготівковий Карт…" at bounding box center [432, 268] width 288 height 420
click at [350, 388] on label "Платіж NovaPay" at bounding box center [354, 393] width 71 height 10
click at [314, 387] on input "Платіж NovaPay" at bounding box center [308, 393] width 12 height 12
radio input "true"
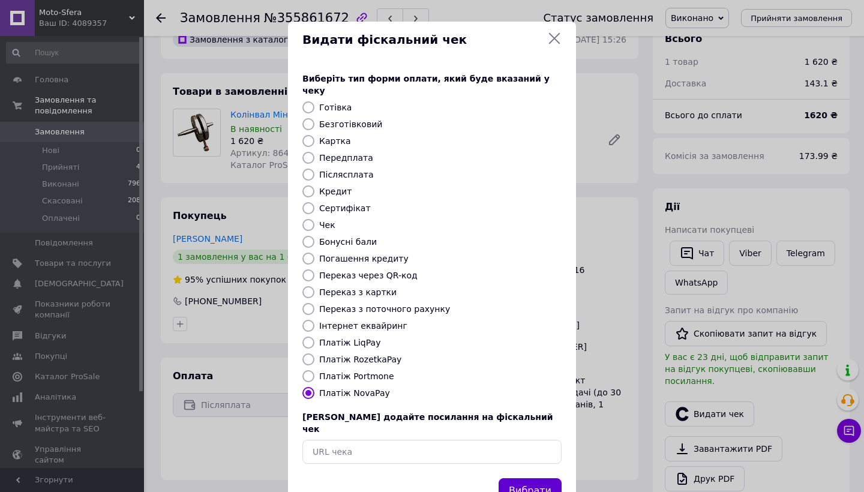
click at [521, 478] on button "Вибрати" at bounding box center [529, 491] width 63 height 26
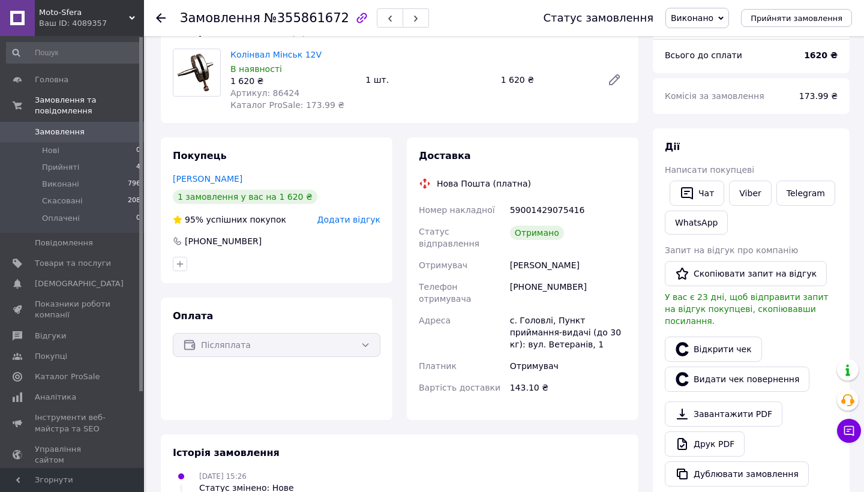
scroll to position [107, 0]
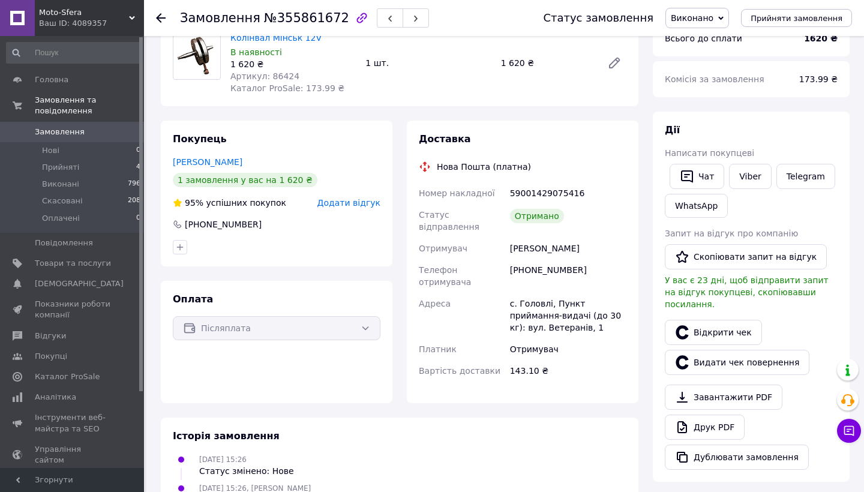
click at [108, 130] on span "Замовлення" at bounding box center [73, 132] width 76 height 11
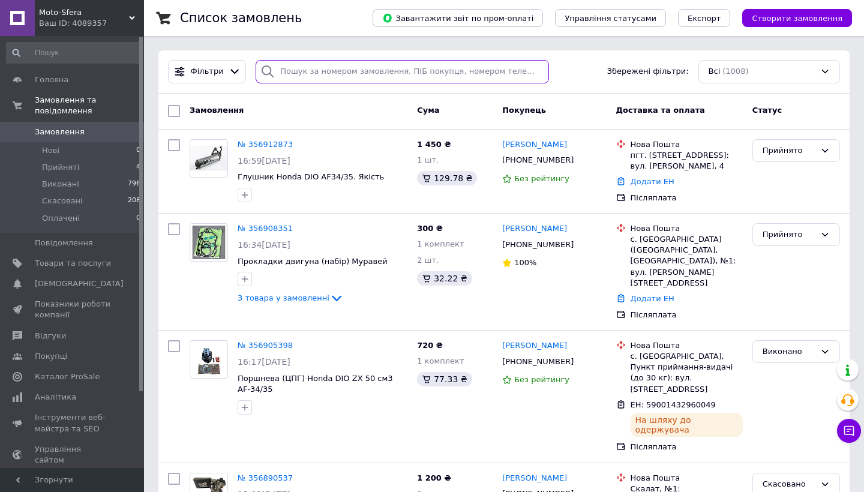
click at [369, 67] on input "search" at bounding box center [402, 71] width 293 height 23
paste input "59001431137378"
type input "59001431137378"
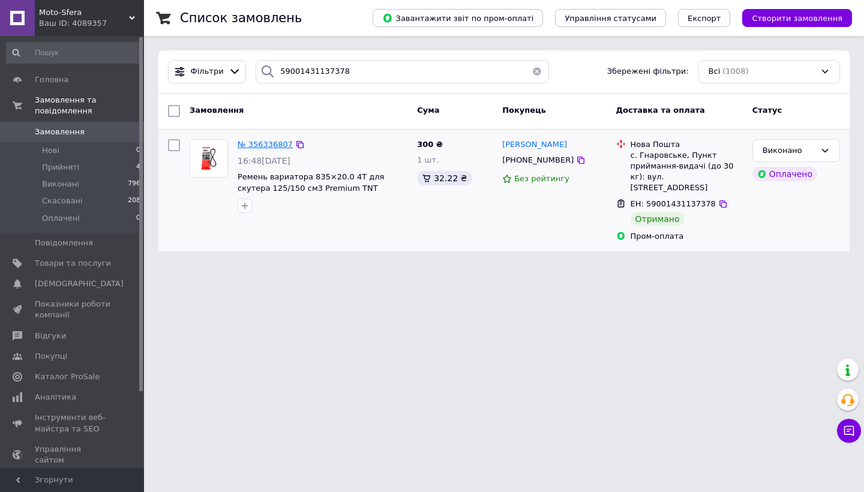
click at [254, 143] on span "№ 356336807" at bounding box center [265, 144] width 55 height 9
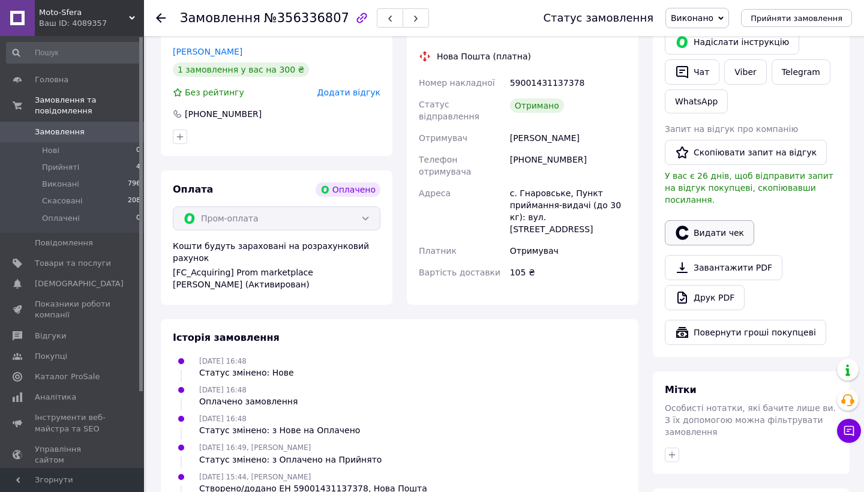
scroll to position [289, 0]
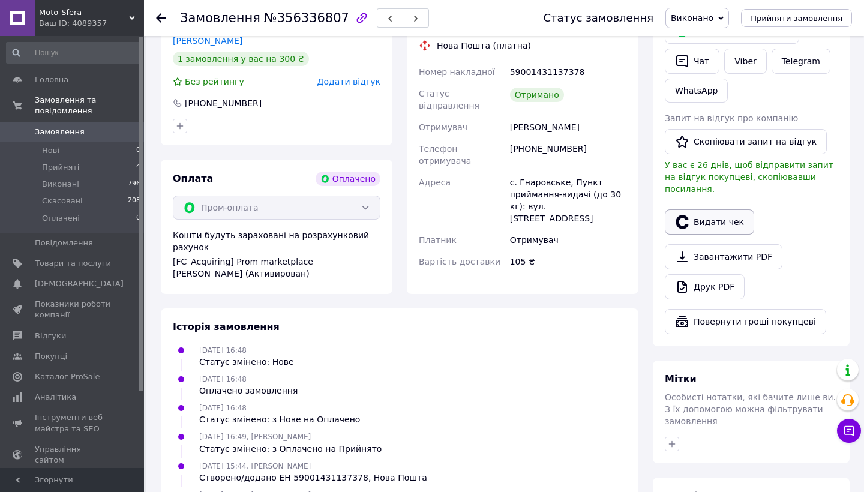
click at [705, 209] on button "Видати чек" at bounding box center [709, 221] width 89 height 25
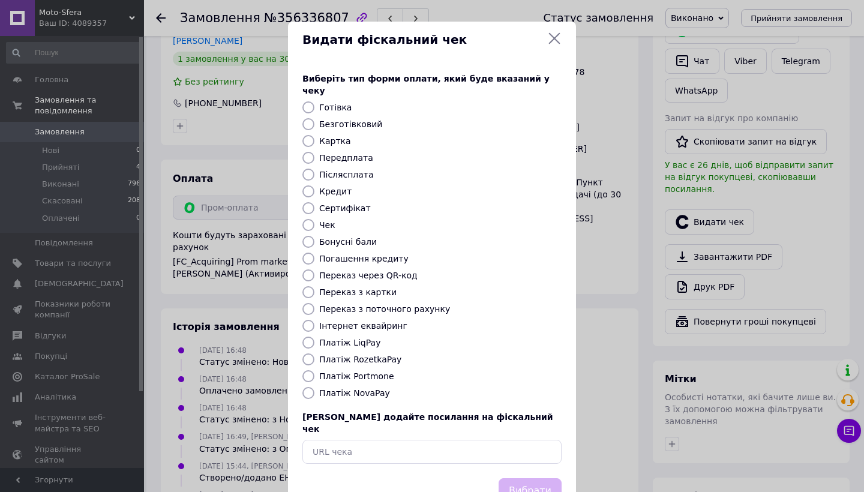
click at [345, 354] on label "Платіж RozetkaPay" at bounding box center [360, 359] width 82 height 10
click at [314, 353] on input "Платіж RozetkaPay" at bounding box center [308, 359] width 12 height 12
radio input "true"
click at [522, 478] on button "Вибрати" at bounding box center [529, 491] width 63 height 26
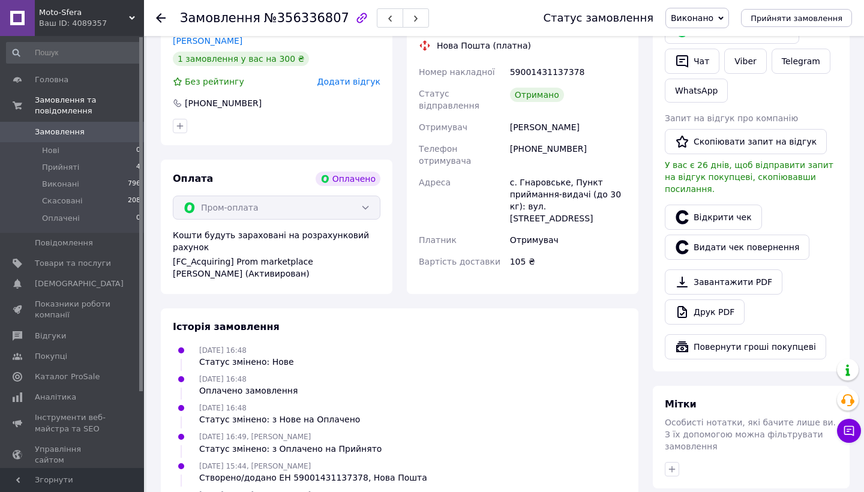
click at [113, 130] on span "0" at bounding box center [127, 132] width 33 height 11
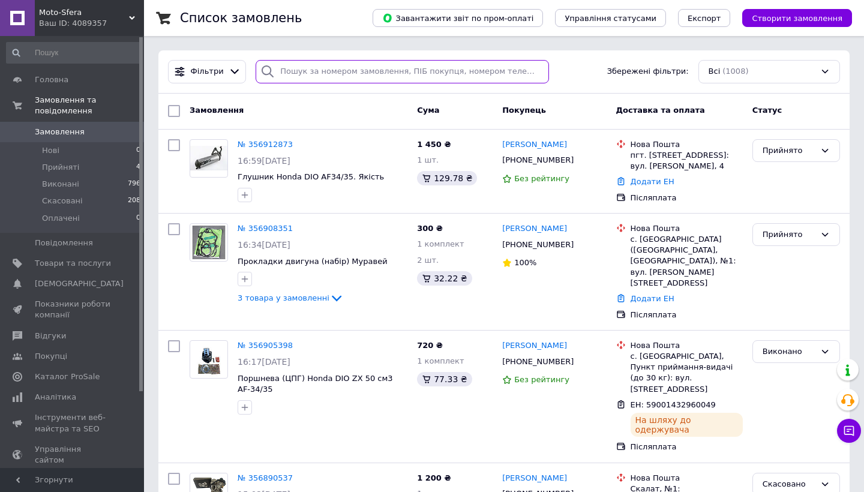
click at [311, 76] on input "search" at bounding box center [402, 71] width 293 height 23
paste input "59001431138395"
type input "59001431138395"
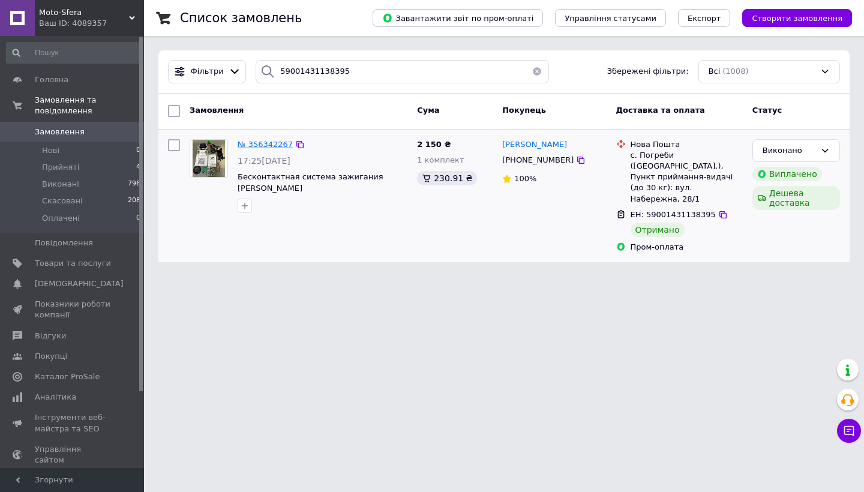
click at [254, 146] on span "№ 356342267" at bounding box center [265, 144] width 55 height 9
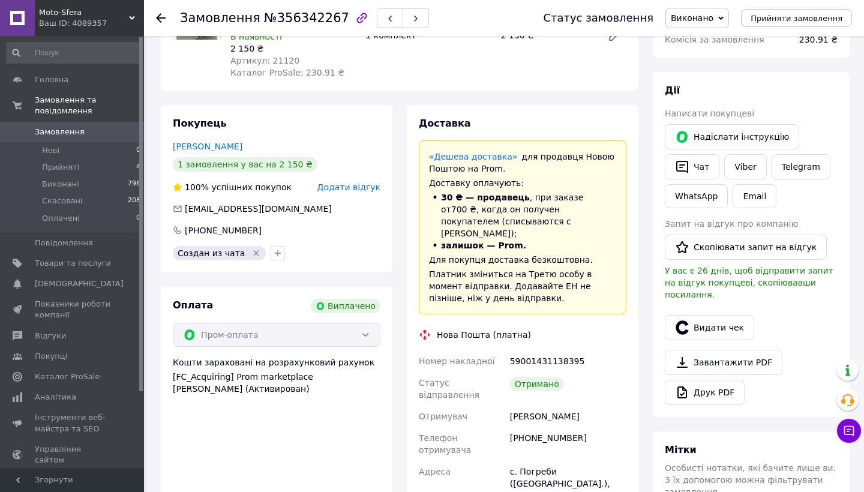
scroll to position [148, 0]
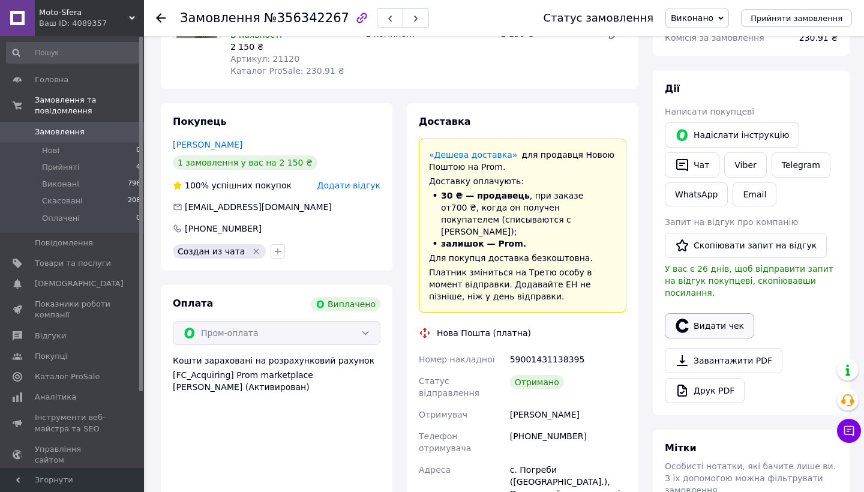
click at [699, 313] on button "Видати чек" at bounding box center [709, 325] width 89 height 25
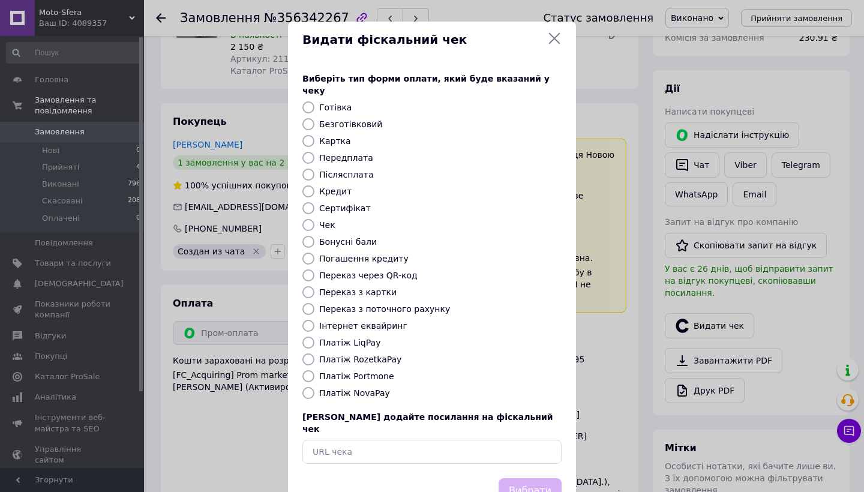
click at [363, 354] on label "Платіж RozetkaPay" at bounding box center [360, 359] width 82 height 10
click at [314, 353] on input "Платіж RozetkaPay" at bounding box center [308, 359] width 12 height 12
radio input "true"
click at [506, 478] on button "Вибрати" at bounding box center [529, 491] width 63 height 26
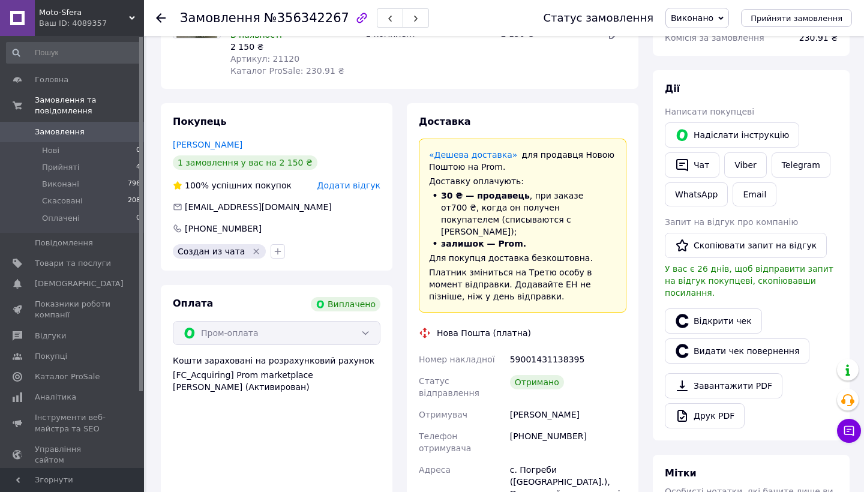
click at [90, 136] on span "Замовлення" at bounding box center [73, 132] width 76 height 11
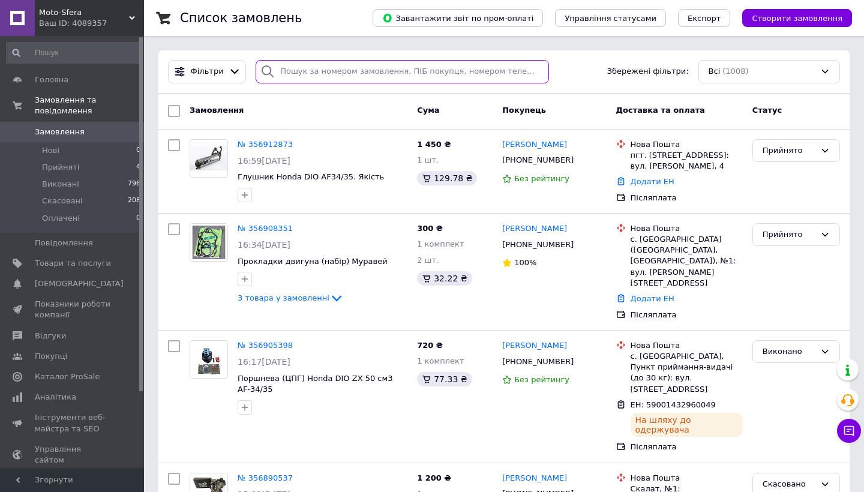
click at [300, 67] on input "search" at bounding box center [402, 71] width 293 height 23
paste input "59001431142334"
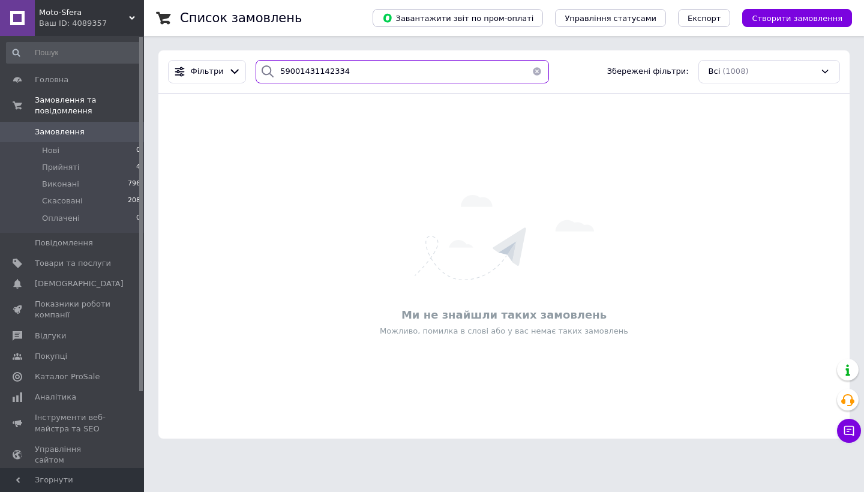
click at [349, 64] on input "59001431142334" at bounding box center [402, 71] width 293 height 23
paste input "380969176460"
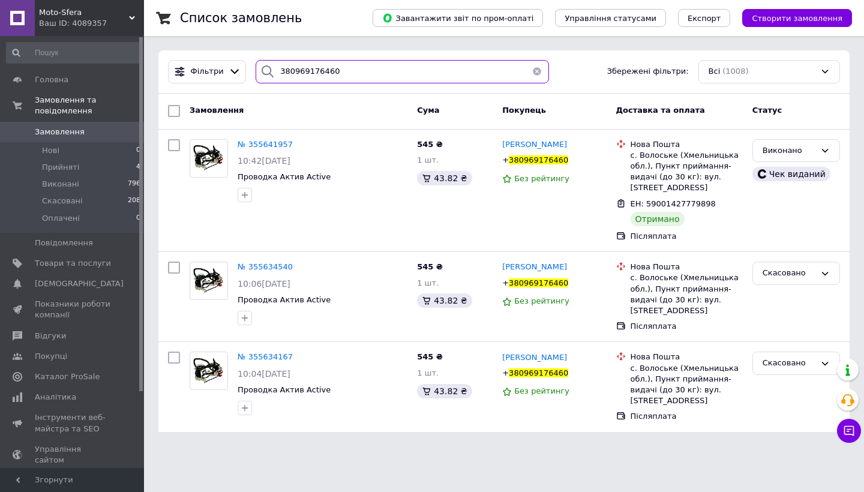
click at [361, 71] on input "380969176460" at bounding box center [402, 71] width 293 height 23
paste input "59001431500042"
type input "59001431500042"
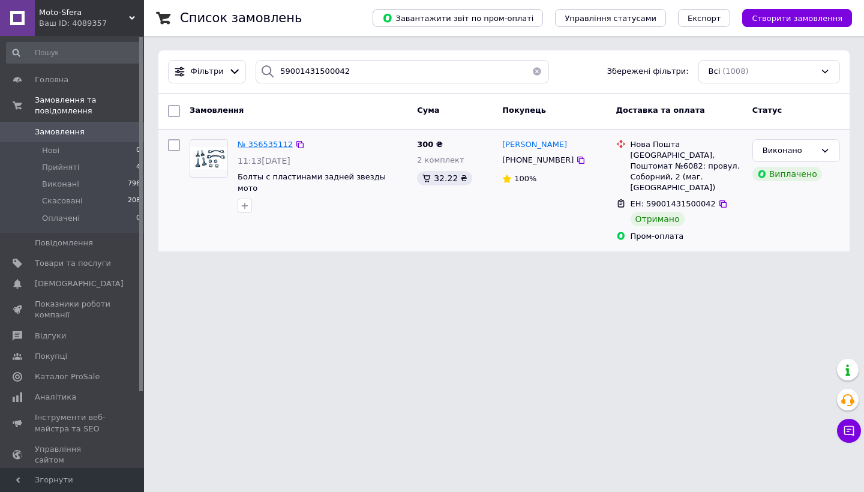
click at [260, 145] on span "№ 356535112" at bounding box center [265, 144] width 55 height 9
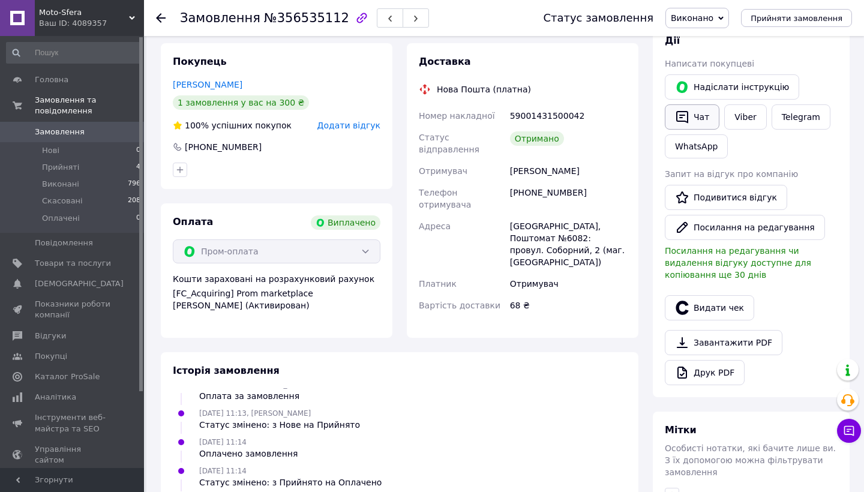
scroll to position [205, 0]
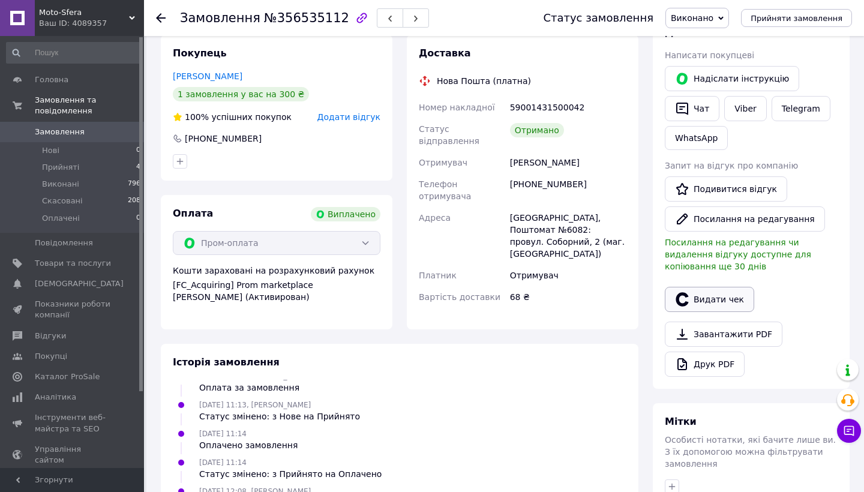
click at [699, 301] on button "Видати чек" at bounding box center [709, 299] width 89 height 25
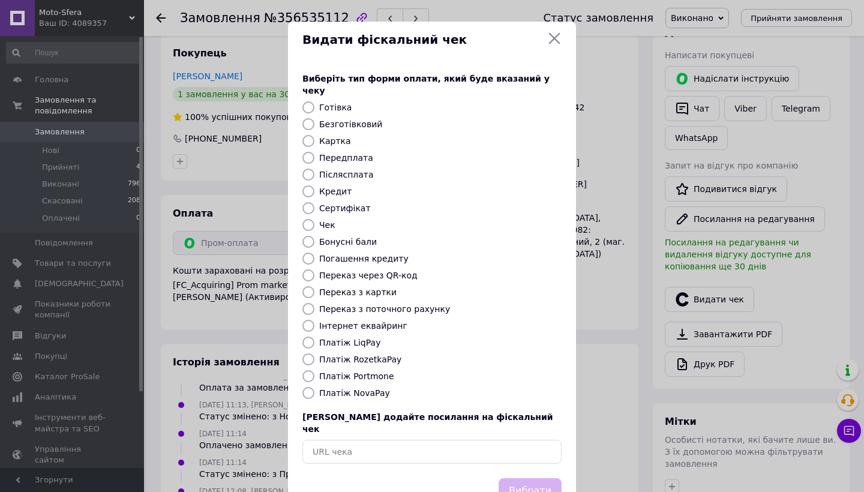
click at [366, 354] on label "Платіж RozetkaPay" at bounding box center [360, 359] width 82 height 10
click at [314, 353] on input "Платіж RozetkaPay" at bounding box center [308, 359] width 12 height 12
radio input "true"
click at [540, 478] on button "Вибрати" at bounding box center [529, 491] width 63 height 26
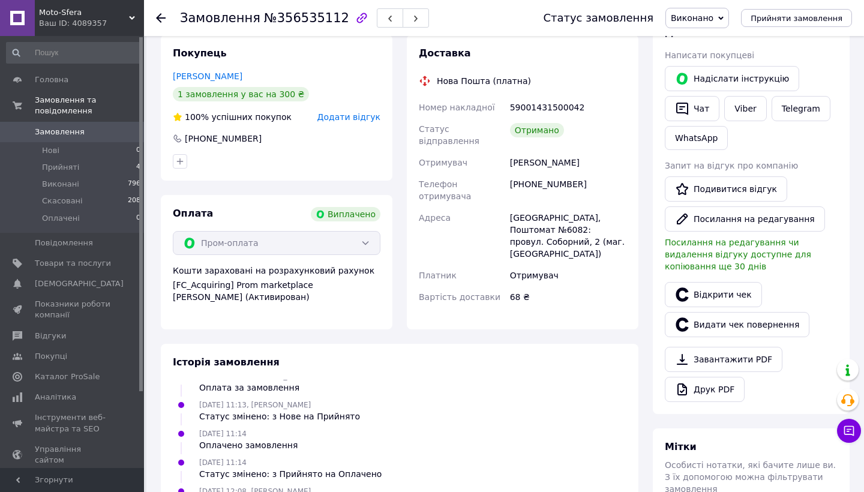
scroll to position [0, 0]
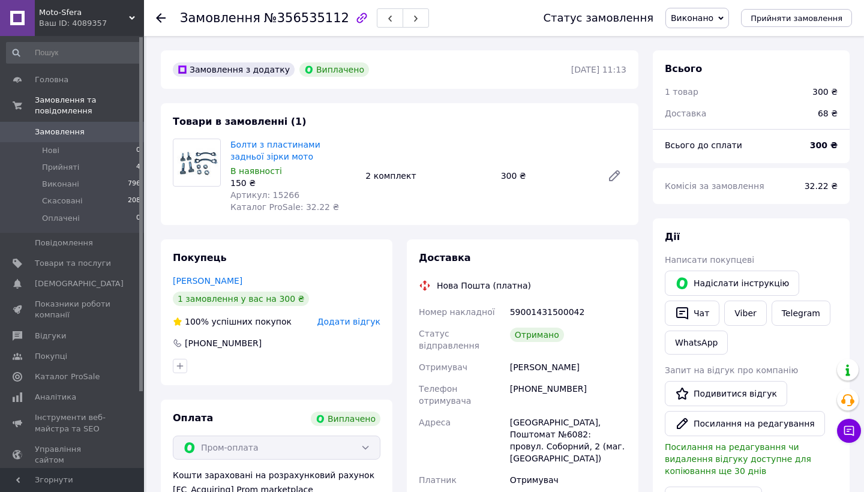
click at [83, 125] on link "Замовлення 0" at bounding box center [74, 132] width 148 height 20
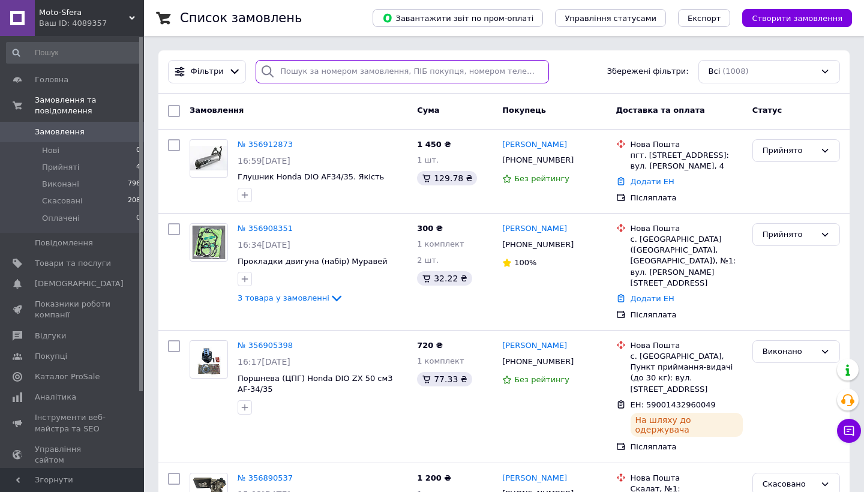
click at [419, 79] on input "search" at bounding box center [402, 71] width 293 height 23
paste input "59001431500638"
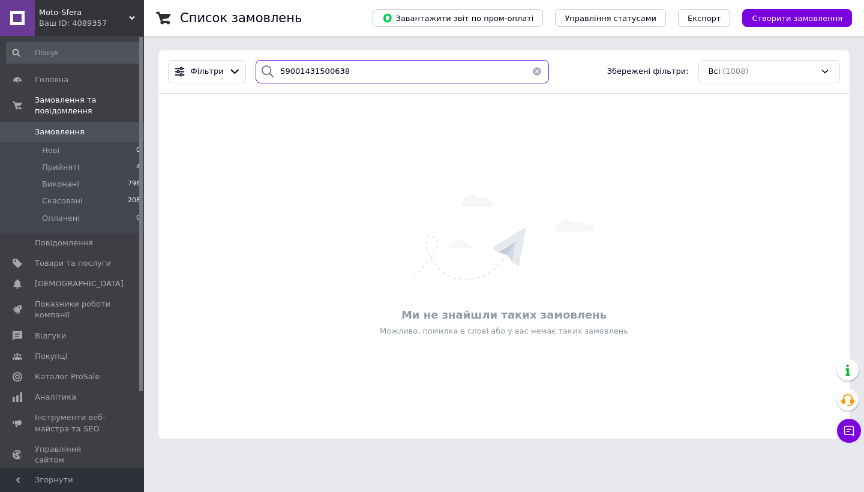
click at [335, 73] on input "59001431500638" at bounding box center [402, 71] width 293 height 23
paste input "2002762"
type input "59001432002762"
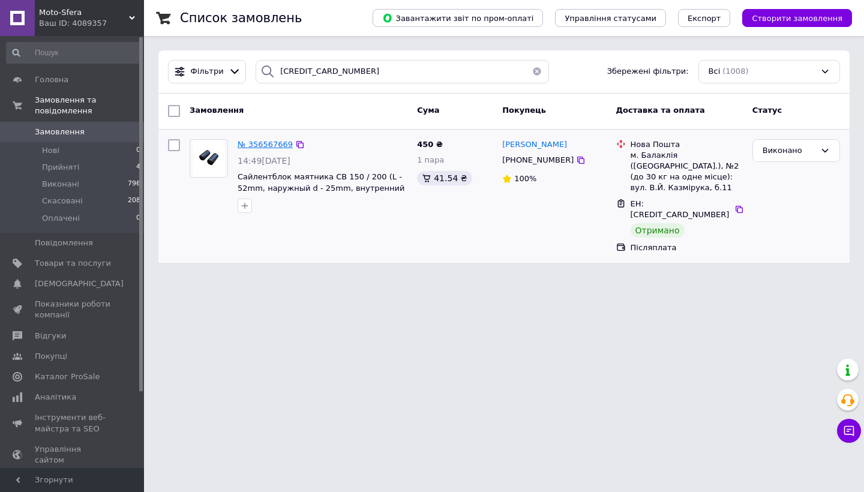
click at [277, 141] on span "№ 356567669" at bounding box center [265, 144] width 55 height 9
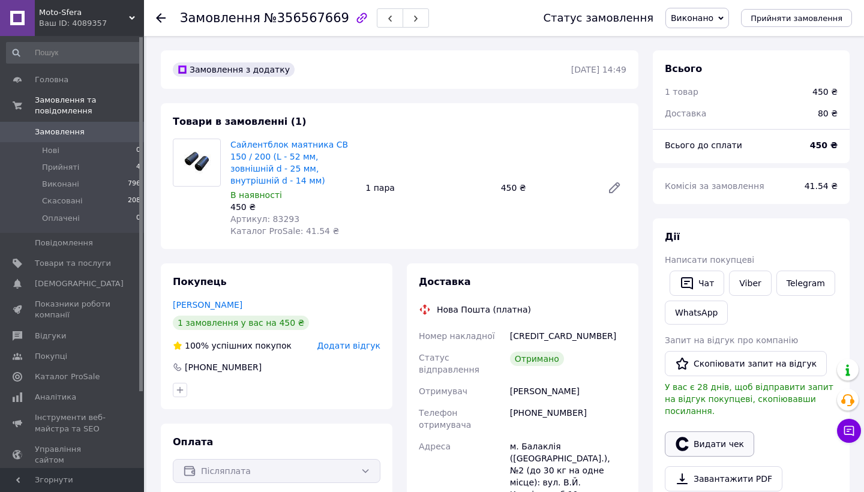
click at [689, 437] on icon "button" at bounding box center [682, 444] width 14 height 14
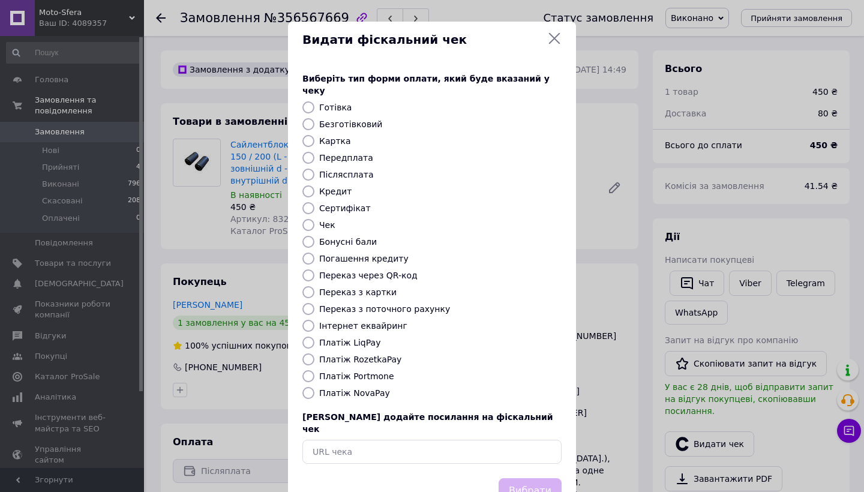
click at [327, 388] on label "Платіж NovaPay" at bounding box center [354, 393] width 71 height 10
click at [314, 387] on input "Платіж NovaPay" at bounding box center [308, 393] width 12 height 12
radio input "true"
click at [521, 478] on button "Вибрати" at bounding box center [529, 491] width 63 height 26
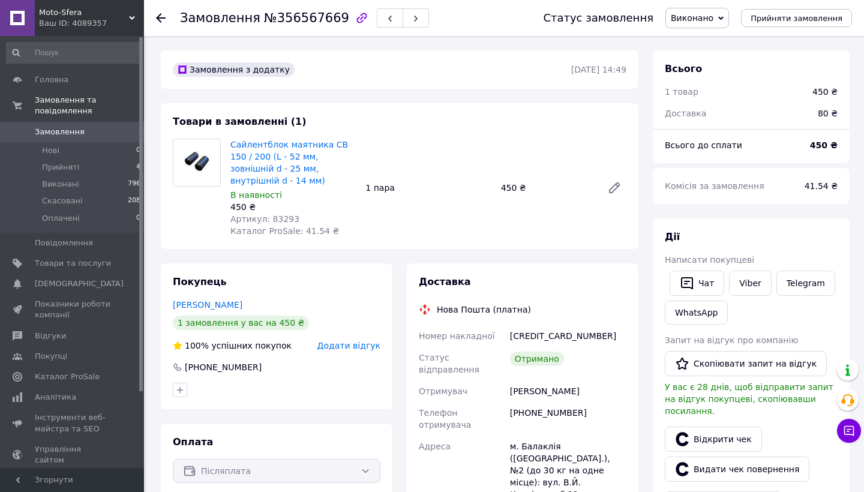
click at [100, 128] on span "Замовлення" at bounding box center [73, 132] width 76 height 11
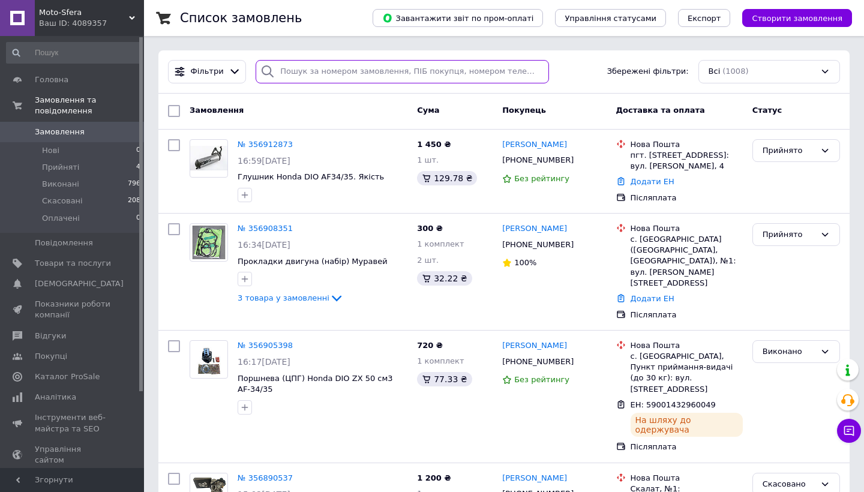
click at [355, 77] on input "search" at bounding box center [402, 71] width 293 height 23
paste input "59001432004380"
type input "59001432004380"
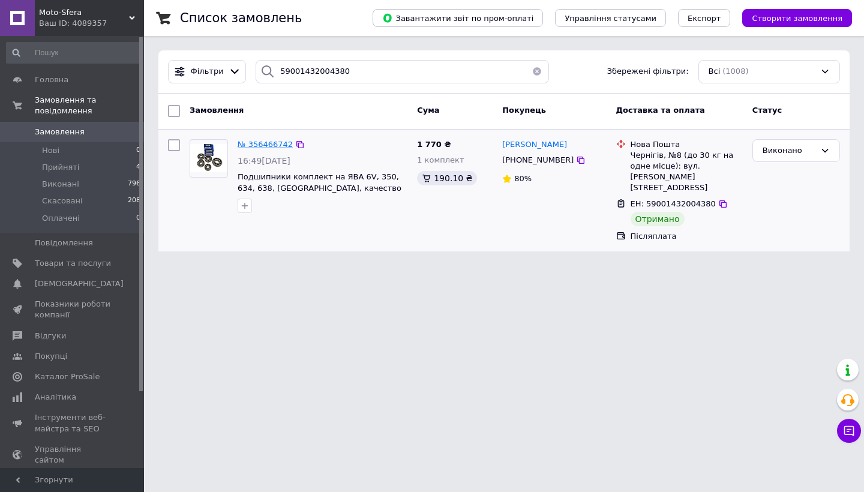
click at [268, 141] on span "№ 356466742" at bounding box center [265, 144] width 55 height 9
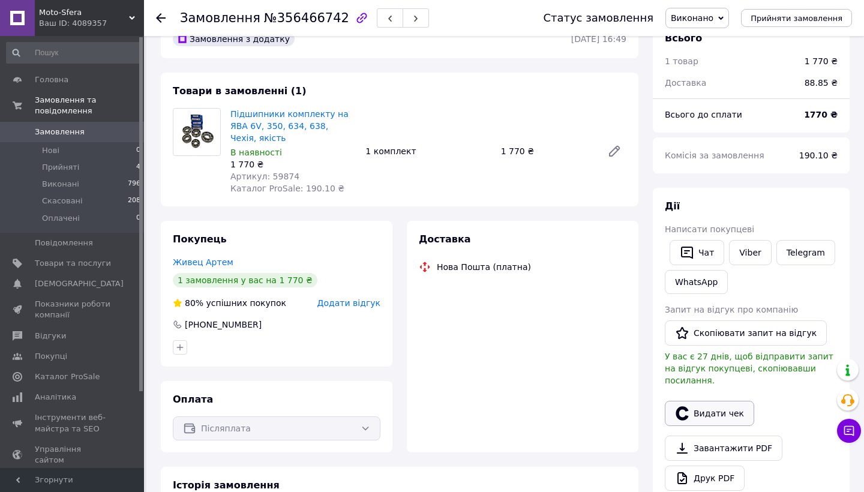
scroll to position [41, 0]
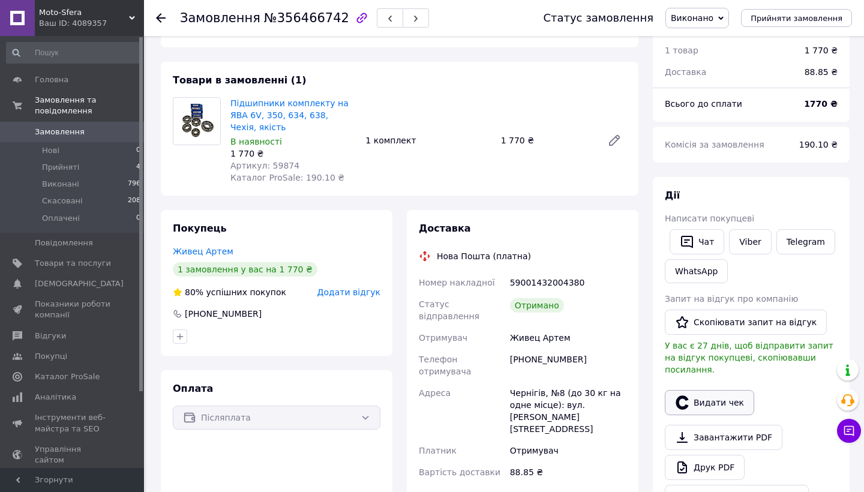
click at [720, 390] on button "Видати чек" at bounding box center [709, 402] width 89 height 25
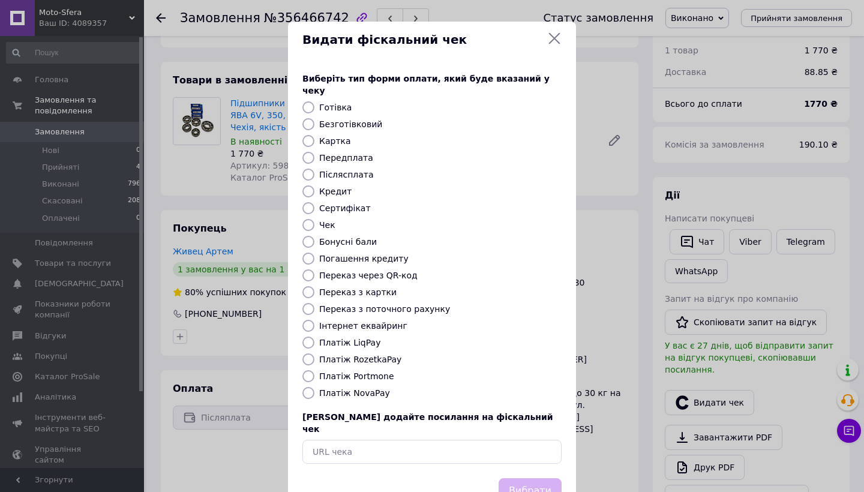
click at [358, 388] on label "Платіж NovaPay" at bounding box center [354, 393] width 71 height 10
click at [314, 387] on input "Платіж NovaPay" at bounding box center [308, 393] width 12 height 12
radio input "true"
click at [533, 478] on button "Вибрати" at bounding box center [529, 491] width 63 height 26
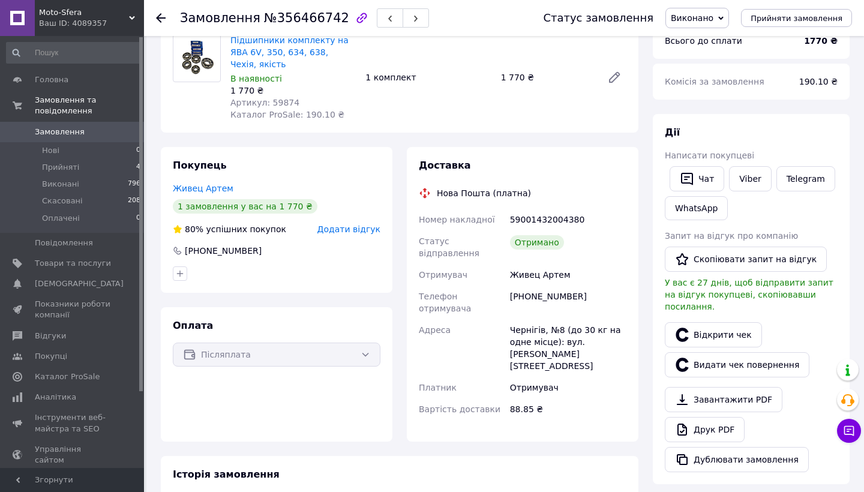
scroll to position [118, 0]
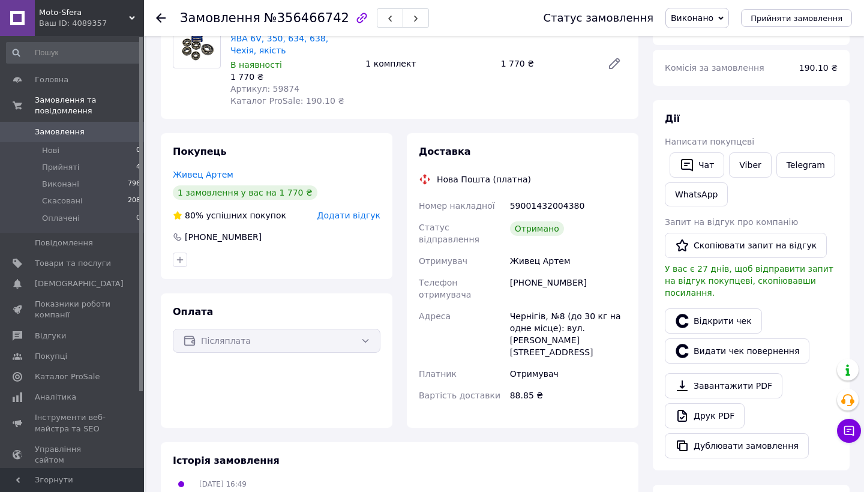
click at [68, 134] on span "Замовлення" at bounding box center [60, 132] width 50 height 11
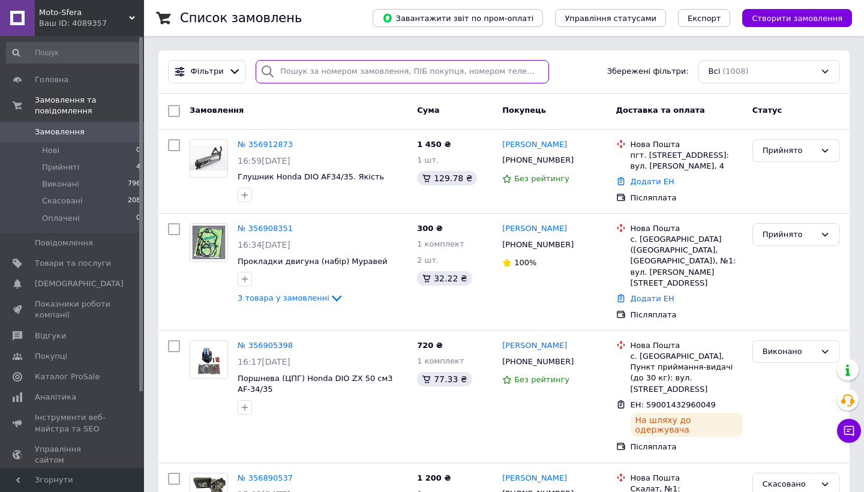
click at [338, 79] on input "search" at bounding box center [402, 71] width 293 height 23
type input "59001429791421"
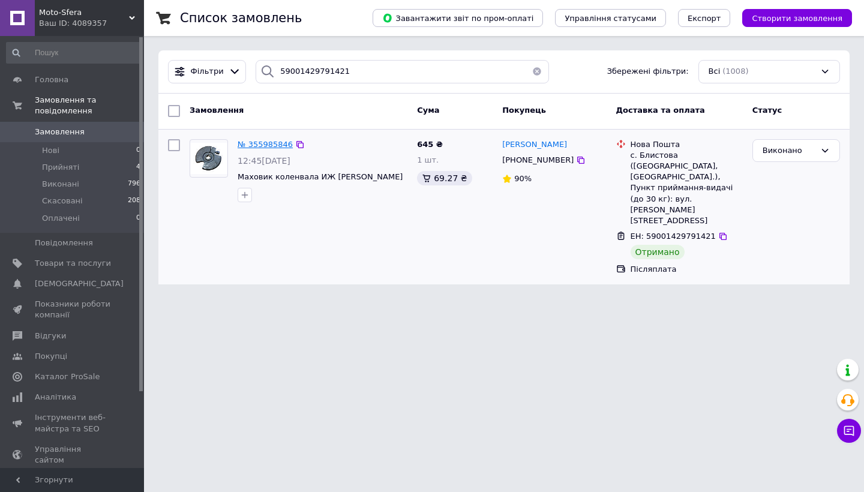
click at [275, 140] on span "№ 355985846" at bounding box center [265, 144] width 55 height 9
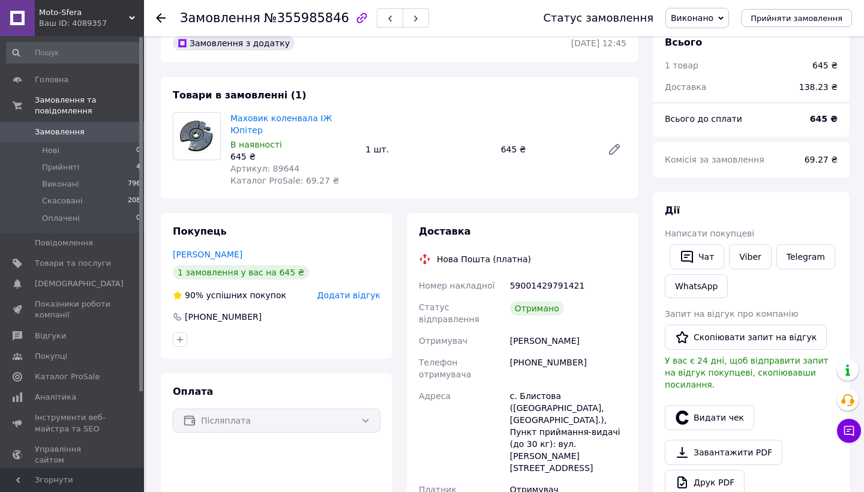
scroll to position [68, 0]
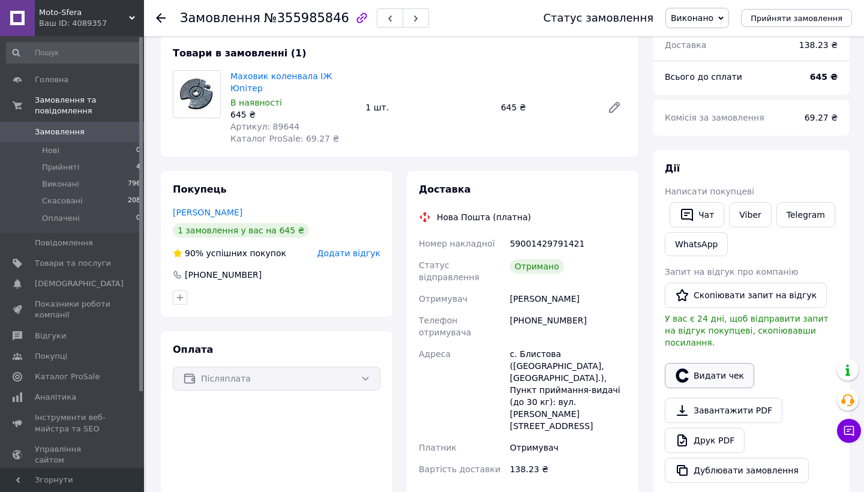
click at [691, 368] on button "Видати чек" at bounding box center [709, 375] width 89 height 25
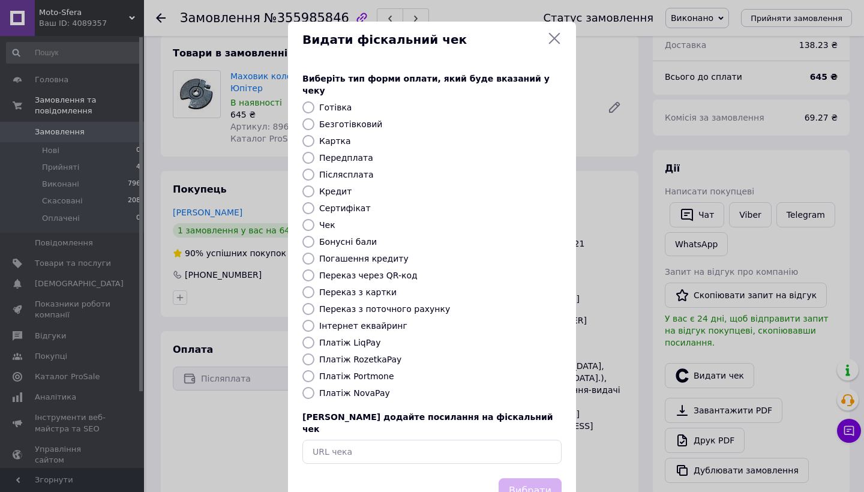
click at [375, 388] on label "Платіж NovaPay" at bounding box center [354, 393] width 71 height 10
click at [314, 387] on input "Платіж NovaPay" at bounding box center [308, 393] width 12 height 12
radio input "true"
click at [510, 478] on button "Вибрати" at bounding box center [529, 491] width 63 height 26
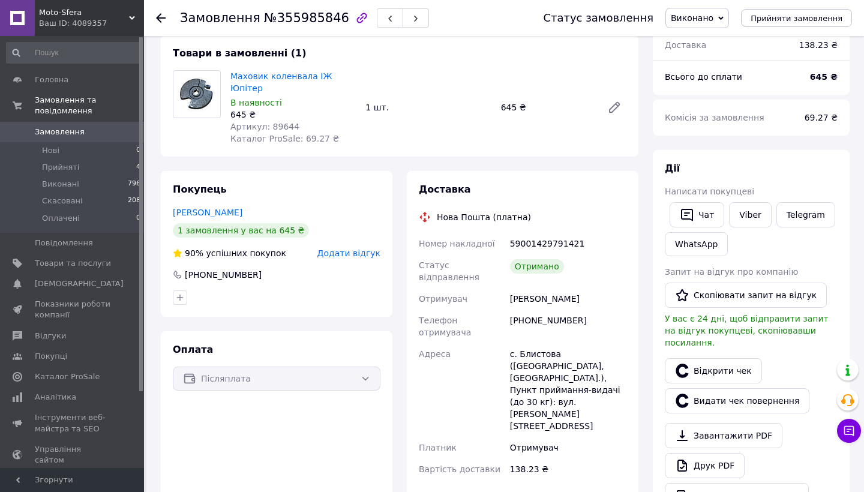
click at [103, 135] on span "Замовлення" at bounding box center [73, 132] width 76 height 11
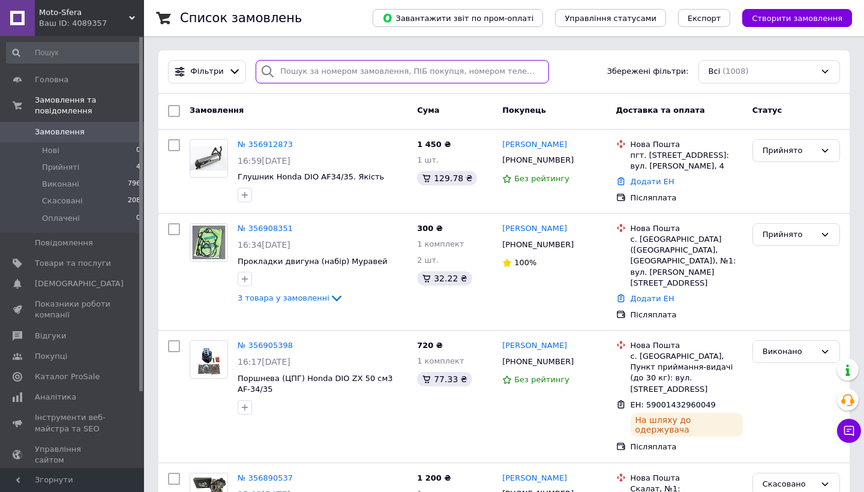
click at [321, 72] on input "search" at bounding box center [402, 71] width 293 height 23
paste input "59001430037805"
type input "59001430037805"
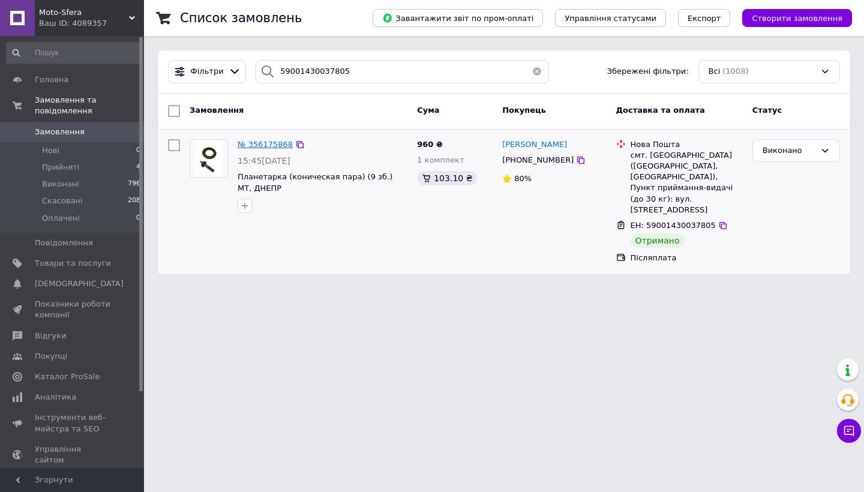
click at [268, 140] on span "№ 356175868" at bounding box center [265, 144] width 55 height 9
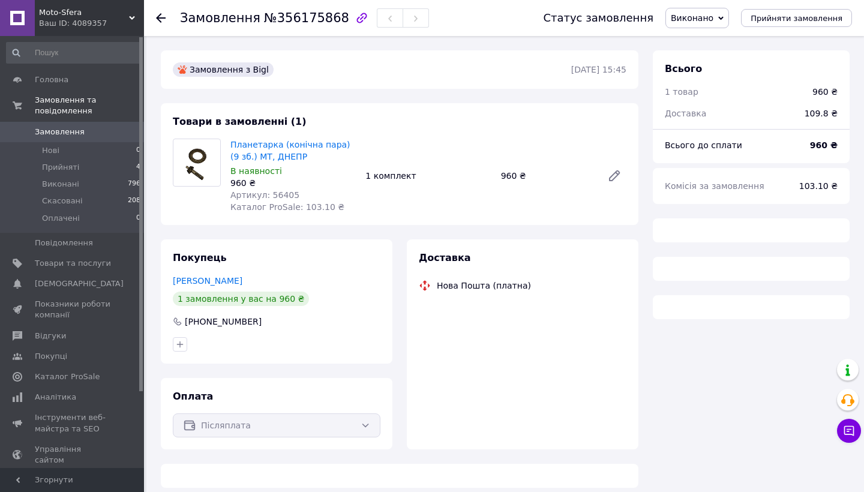
scroll to position [57, 0]
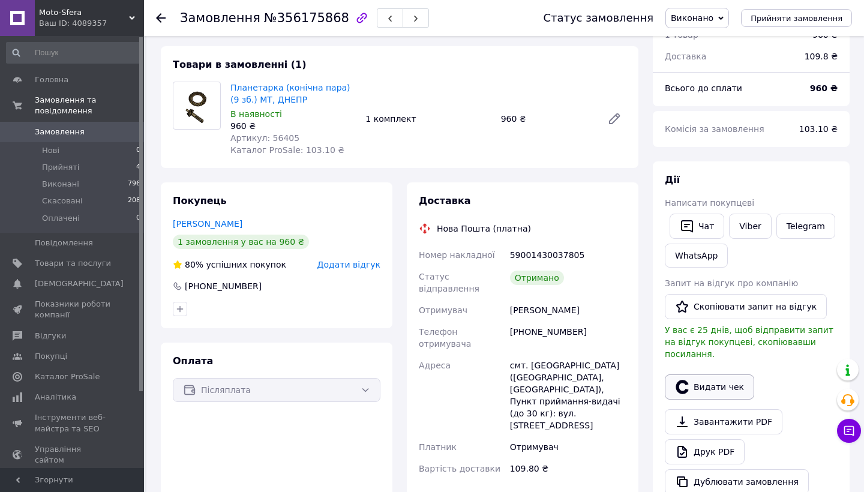
click at [713, 374] on button "Видати чек" at bounding box center [709, 386] width 89 height 25
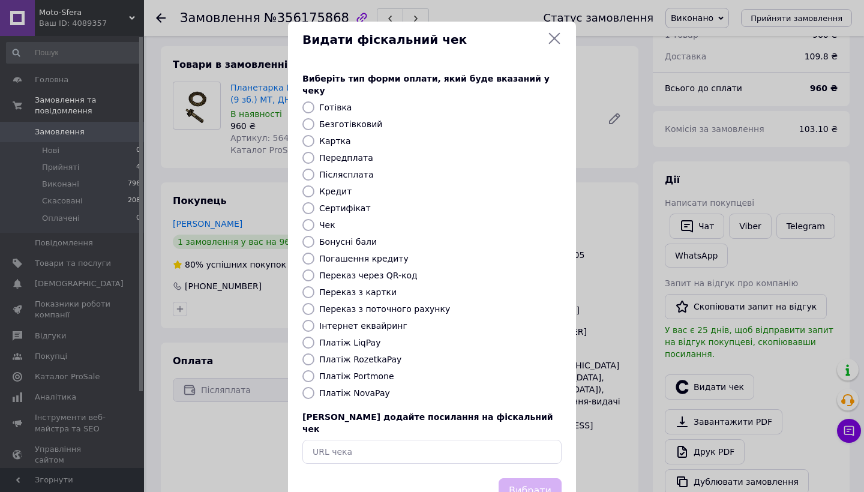
click at [346, 388] on label "Платіж NovaPay" at bounding box center [354, 393] width 71 height 10
click at [314, 387] on input "Платіж NovaPay" at bounding box center [308, 393] width 12 height 12
radio input "true"
click at [540, 478] on button "Вибрати" at bounding box center [529, 491] width 63 height 26
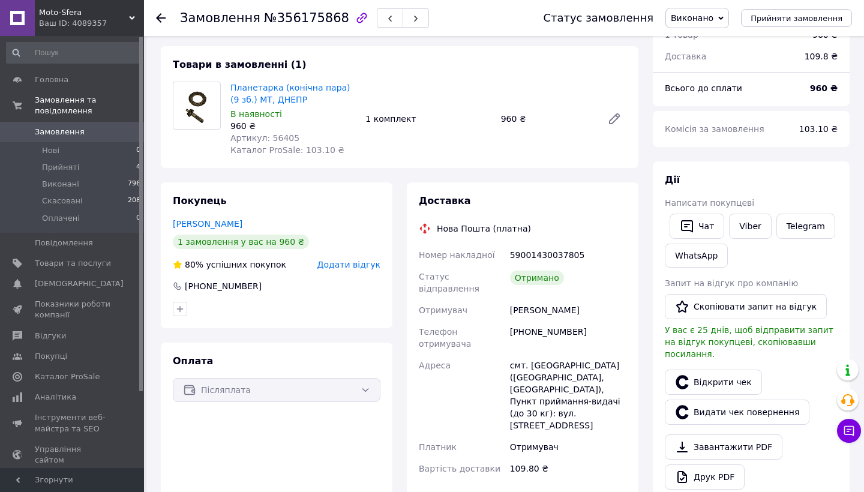
click at [77, 127] on span "Замовлення" at bounding box center [60, 132] width 50 height 11
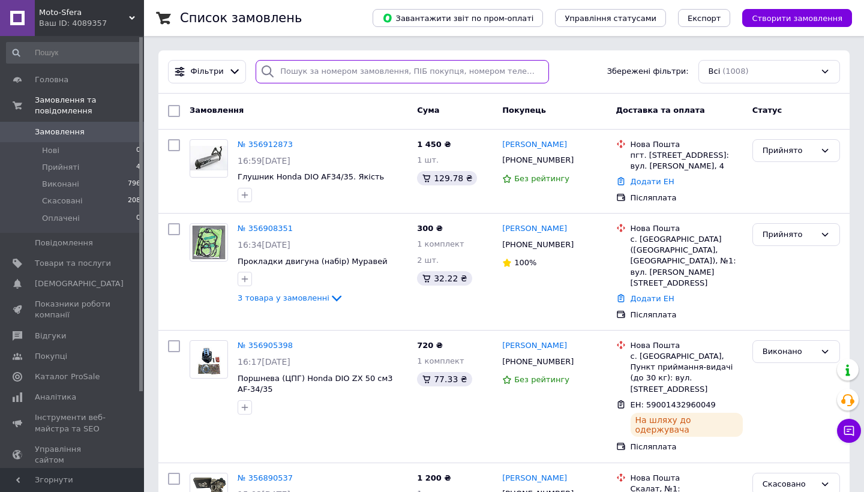
click at [341, 74] on input "search" at bounding box center [402, 71] width 293 height 23
paste input "59001431134830"
type input "59001431134830"
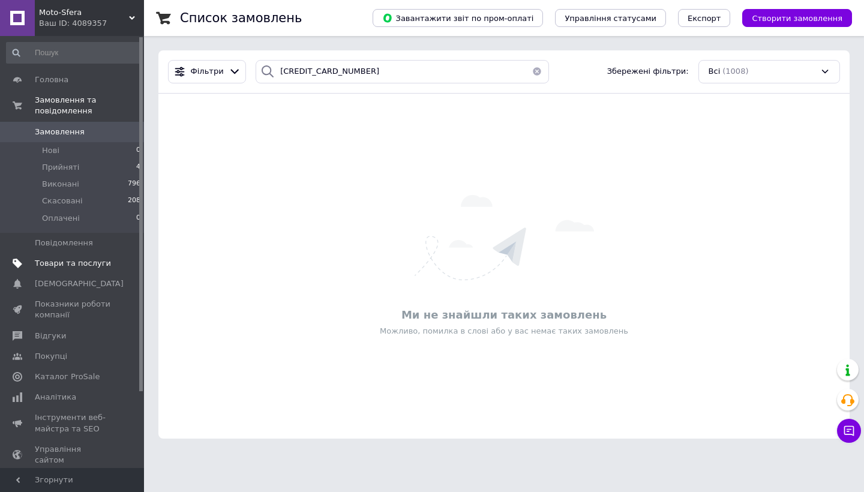
click at [58, 268] on link "Товари та послуги" at bounding box center [74, 263] width 148 height 20
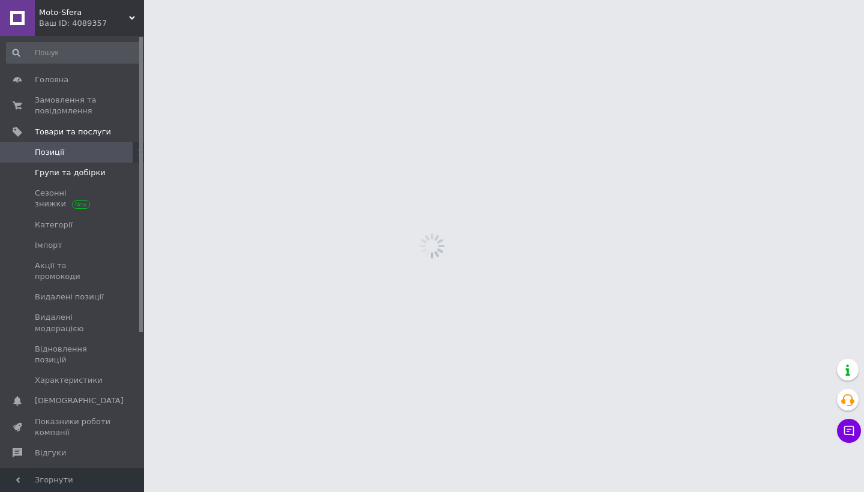
click at [84, 173] on span "Групи та добірки" at bounding box center [70, 172] width 71 height 11
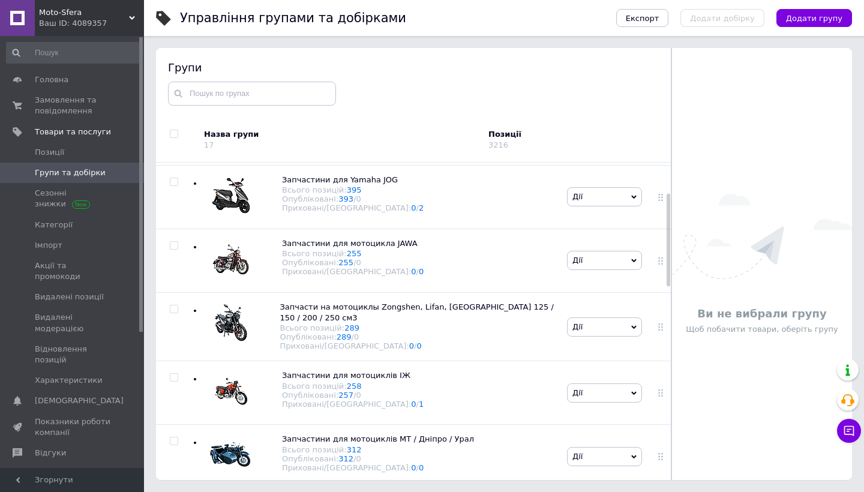
scroll to position [316, 0]
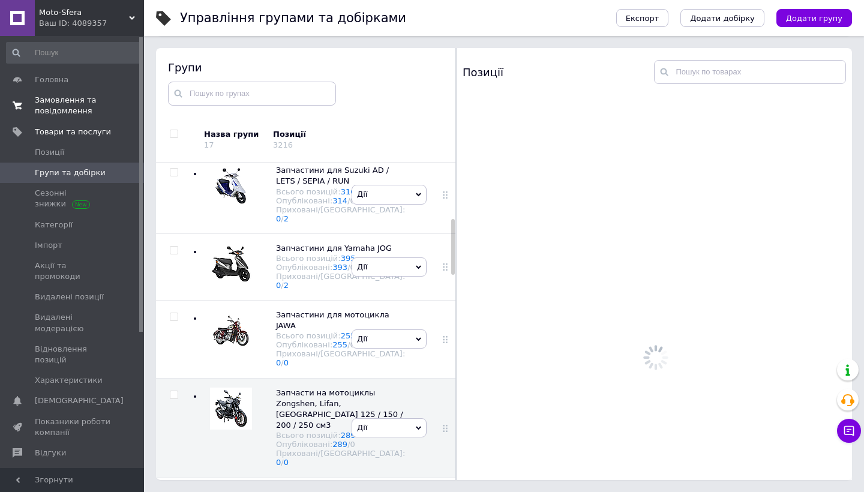
click at [97, 106] on span "Замовлення та повідомлення" at bounding box center [73, 106] width 76 height 22
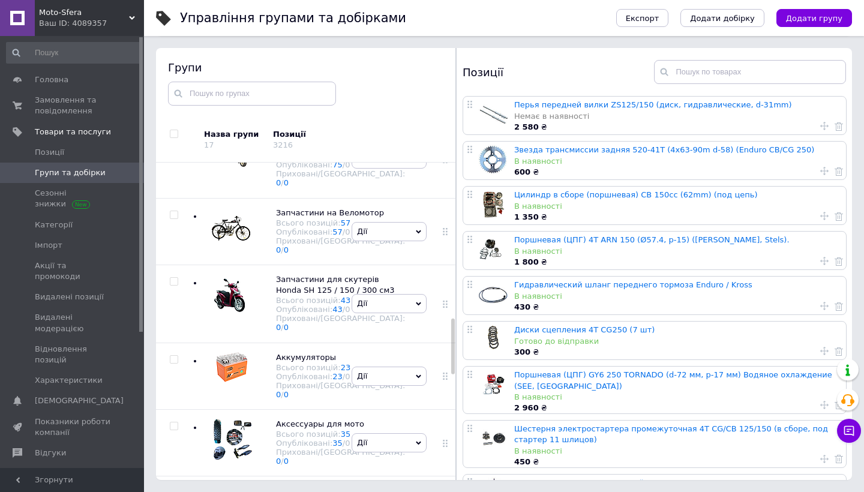
scroll to position [800, 0]
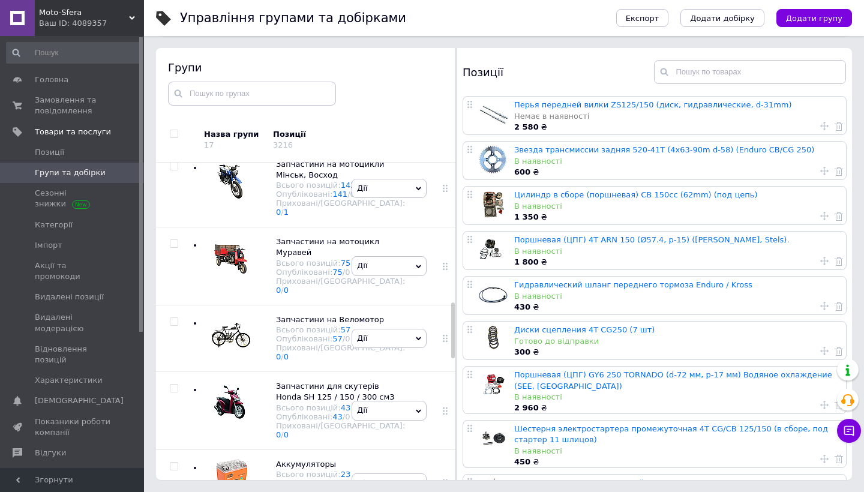
click at [304, 43] on div "Опубліковані: 257 / 0" at bounding box center [340, 38] width 129 height 9
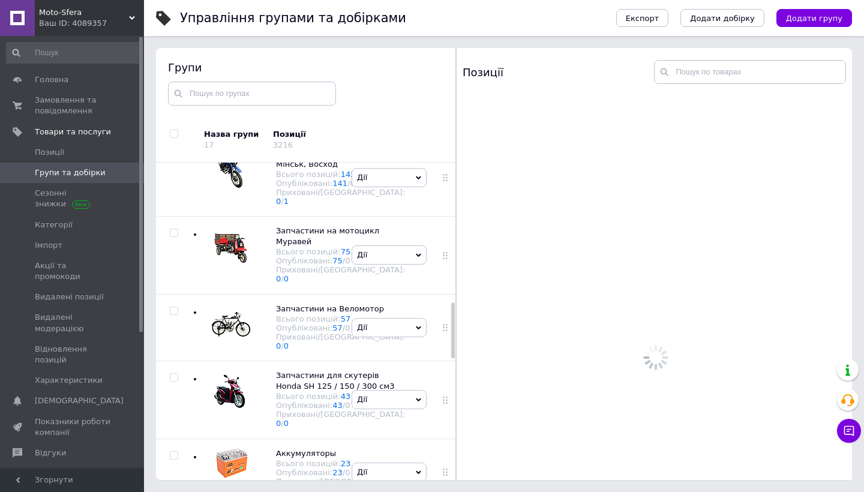
click at [750, 96] on span at bounding box center [655, 289] width 399 height 387
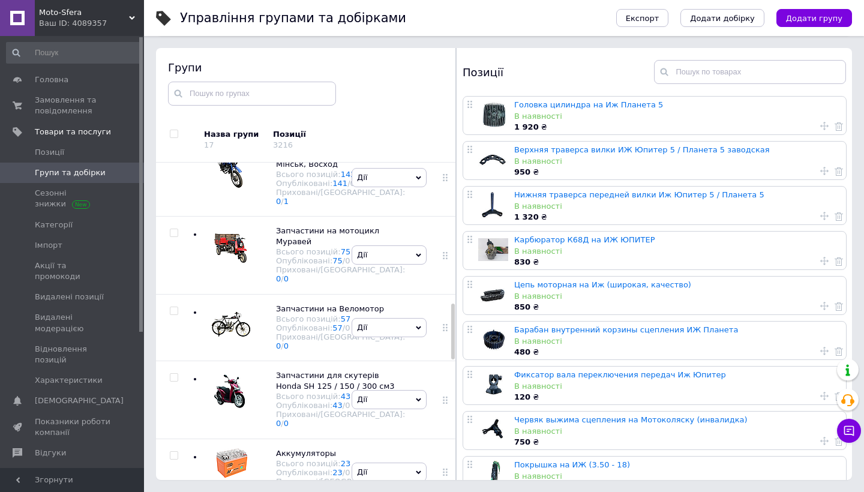
click at [747, 111] on div "В наявності" at bounding box center [677, 116] width 326 height 11
click at [758, 111] on div "В наявності" at bounding box center [677, 116] width 326 height 11
